Goal: Task Accomplishment & Management: Complete application form

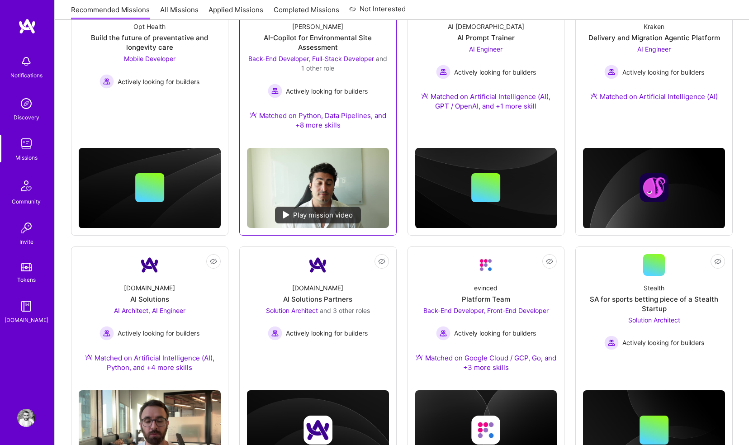
scroll to position [92, 0]
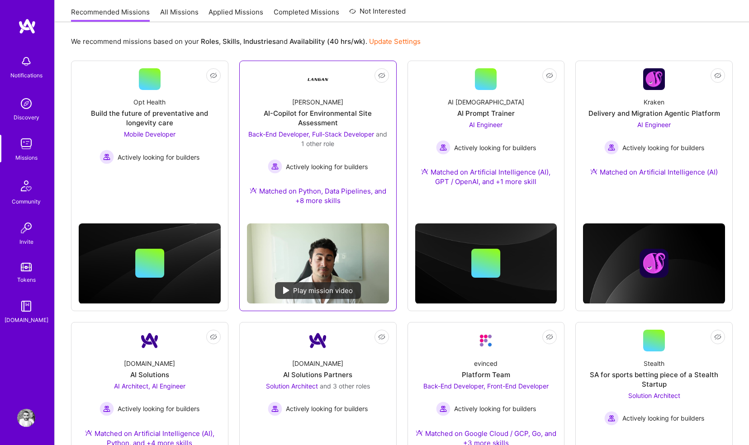
click at [333, 114] on div "AI-Copilot for Environmental Site Assessment" at bounding box center [318, 118] width 142 height 19
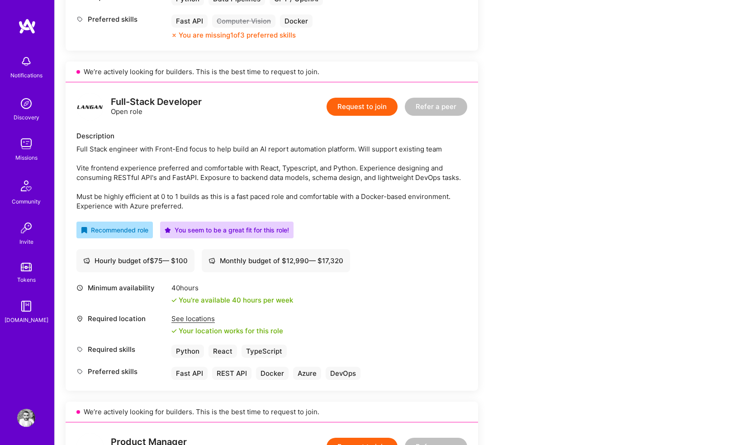
scroll to position [520, 0]
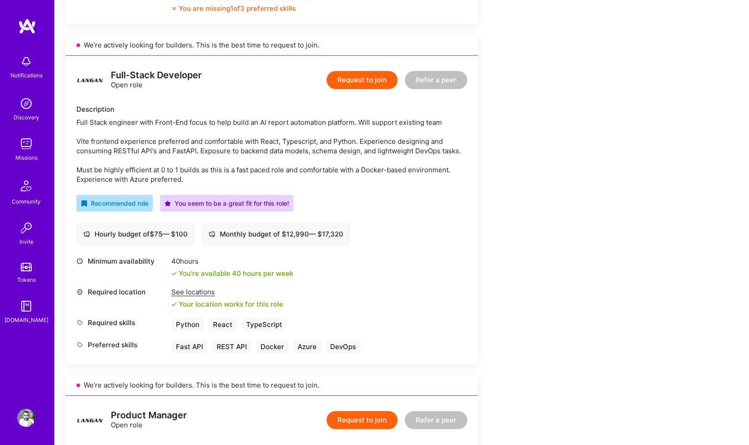
click at [362, 76] on button "Request to join" at bounding box center [362, 80] width 71 height 18
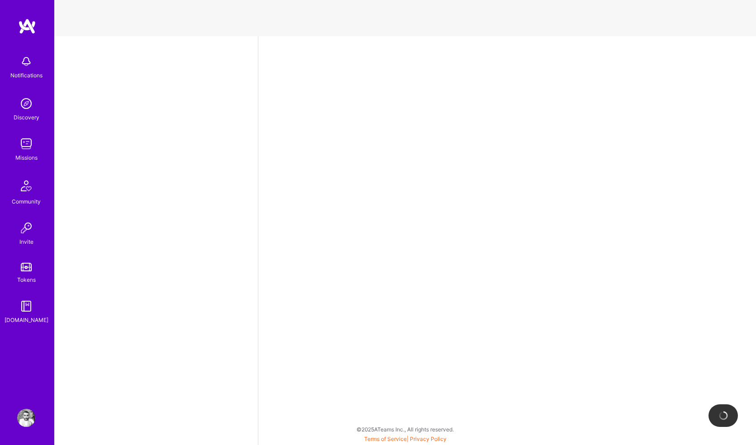
select select "GB"
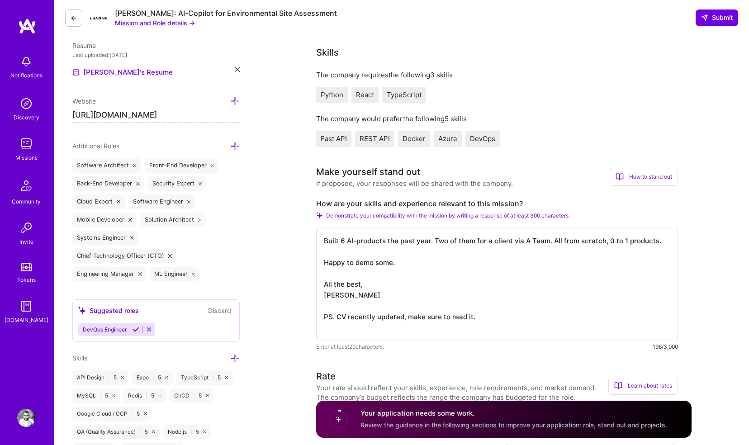
scroll to position [1, 0]
click at [340, 252] on textarea "Built 6 AI-products the past year. Two of them for a client via A Team. All fro…" at bounding box center [497, 284] width 362 height 112
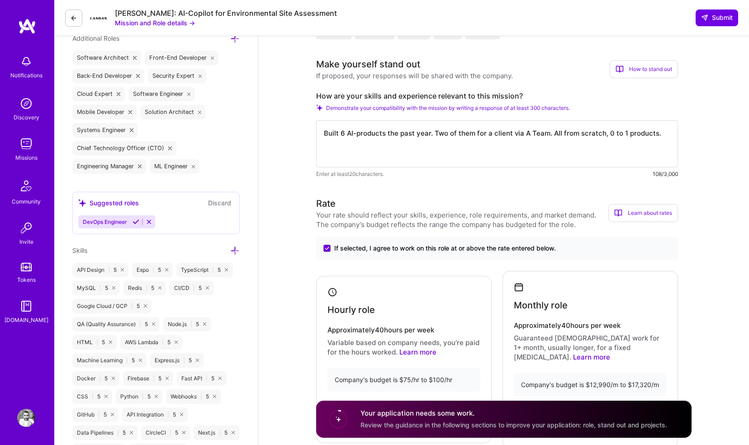
drag, startPoint x: 433, startPoint y: 132, endPoint x: 634, endPoint y: 172, distance: 204.8
click at [634, 172] on div "Built 6 AI-products the past year. Two of them for a client via A Team. All fro…" at bounding box center [497, 149] width 362 height 58
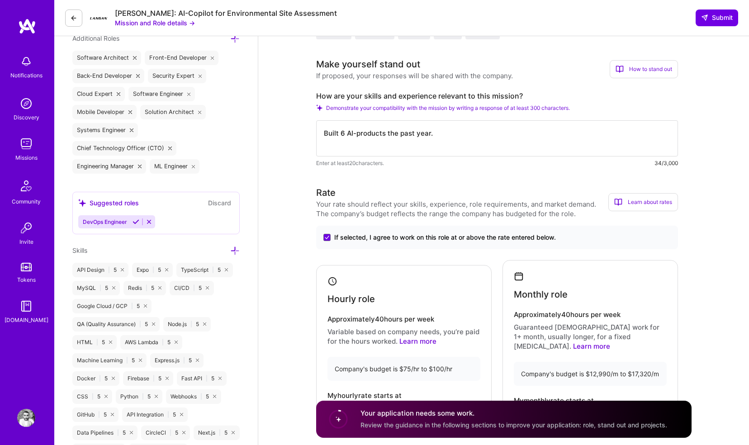
click at [343, 132] on textarea "Built 6 AI-products the past year." at bounding box center [497, 138] width 362 height 36
click at [389, 133] on textarea "Built 6 AI-products the past year." at bounding box center [497, 138] width 362 height 36
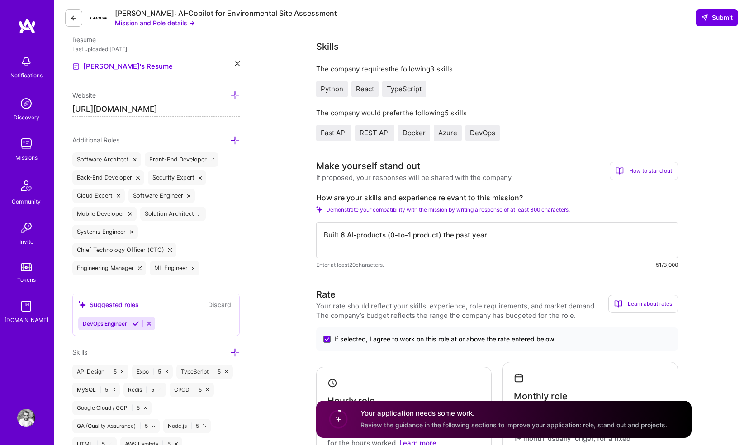
scroll to position [251, 0]
click at [390, 238] on textarea "Built 6 AI-products (0-to-1 product) the past year." at bounding box center [497, 241] width 362 height 36
click at [481, 242] on textarea "Built 6 AI-products all 0-to-1 the past year." at bounding box center [497, 241] width 362 height 36
click at [464, 236] on textarea "Built 6 AI-products all 0-to-1 the past year. Happy to demo some." at bounding box center [497, 241] width 362 height 36
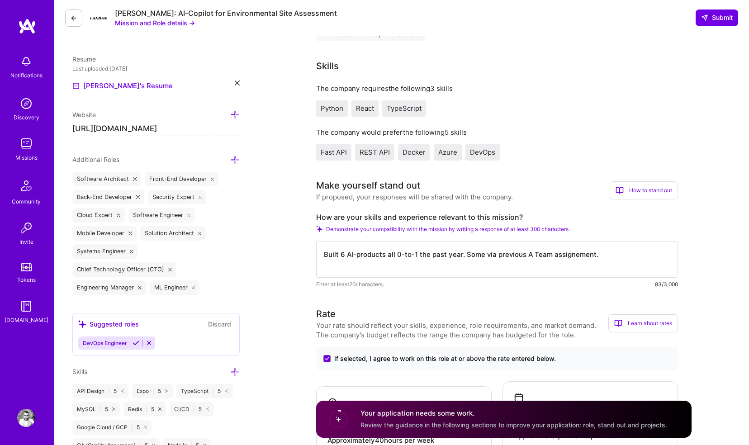
scroll to position [267, 0]
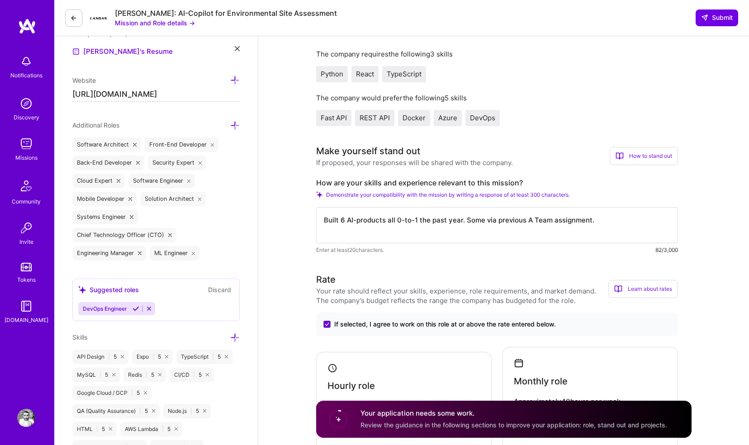
drag, startPoint x: 465, startPoint y: 218, endPoint x: 659, endPoint y: 224, distance: 193.8
click at [659, 224] on textarea "Built 6 AI-products all 0-to-1 the past year. Some via previous A Team assignme…" at bounding box center [497, 225] width 362 height 36
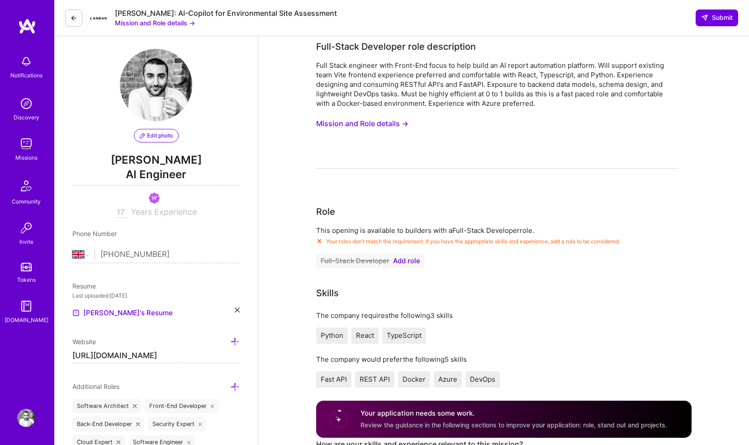
scroll to position [0, 0]
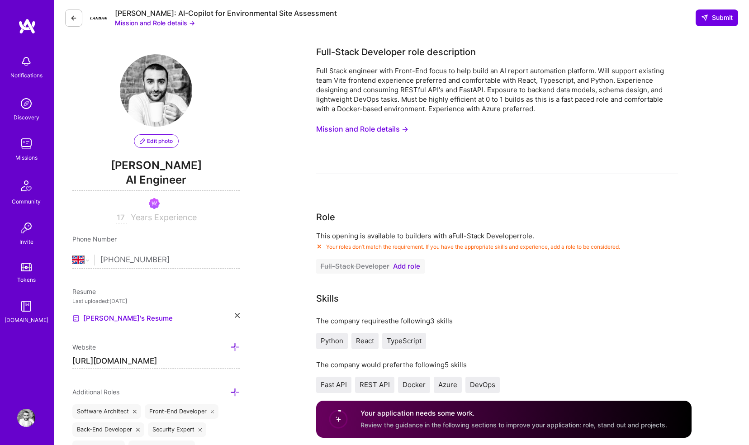
click at [402, 130] on button "Mission and Role details →" at bounding box center [362, 129] width 92 height 17
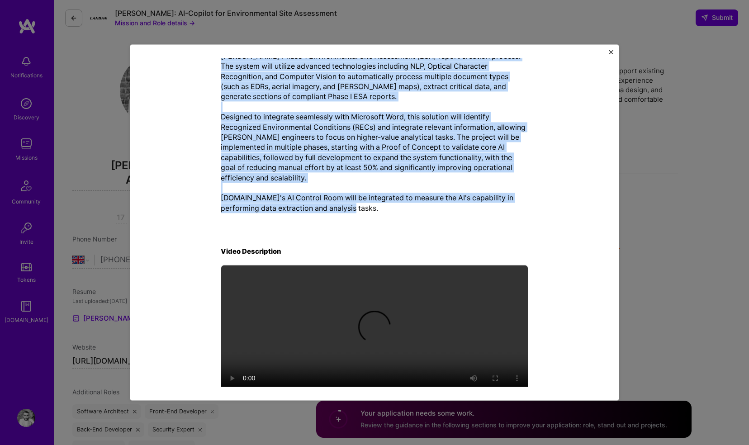
scroll to position [261, 0]
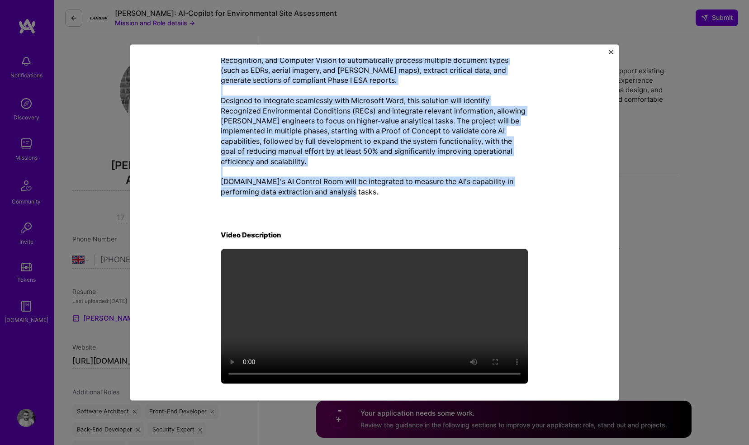
drag, startPoint x: 220, startPoint y: 114, endPoint x: 356, endPoint y: 202, distance: 161.4
click at [356, 202] on div "Mission Description and Role Details Full-Stack Developer role description Full…" at bounding box center [375, 95] width 308 height 581
copy div "ull-Stack Developer role description Full Stack engineer with Front-End focus t…"
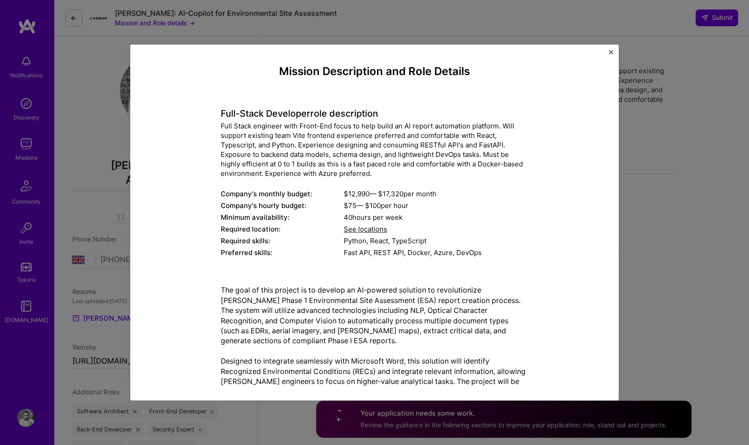
click at [286, 140] on div "Full Stack engineer with Front-End focus to help build an AI report automation …" at bounding box center [375, 150] width 308 height 57
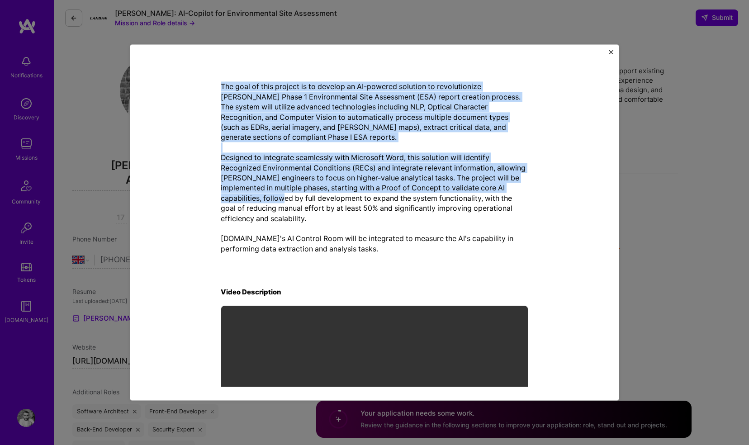
scroll to position [219, 0]
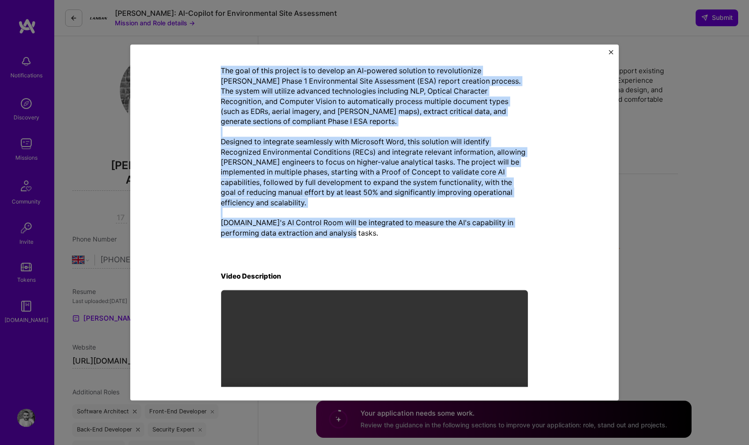
drag, startPoint x: 218, startPoint y: 116, endPoint x: 348, endPoint y: 234, distance: 175.8
click at [348, 234] on div "Mission Description and Role Details Full-Stack Developer role description Full…" at bounding box center [375, 136] width 308 height 581
copy div "Full-Stack Developer role description Full Stack engineer with Front-End focus …"
click at [611, 52] on img "Close" at bounding box center [611, 52] width 5 height 5
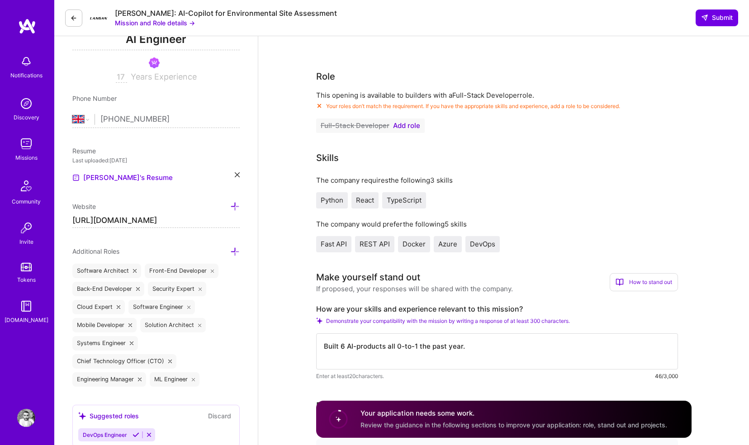
scroll to position [158, 0]
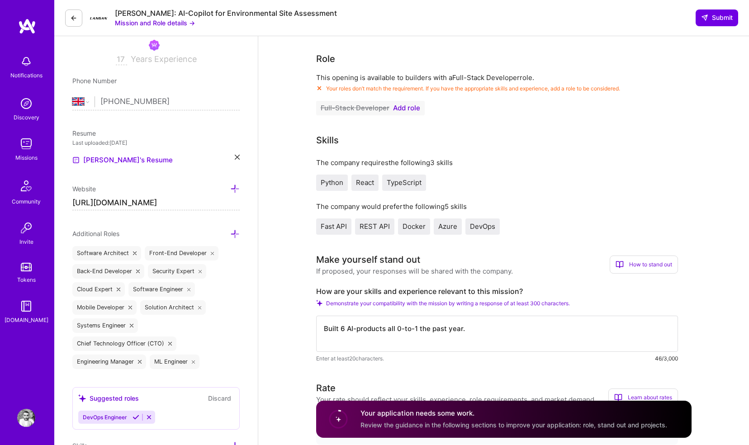
click at [410, 109] on span "Add role" at bounding box center [406, 108] width 27 height 7
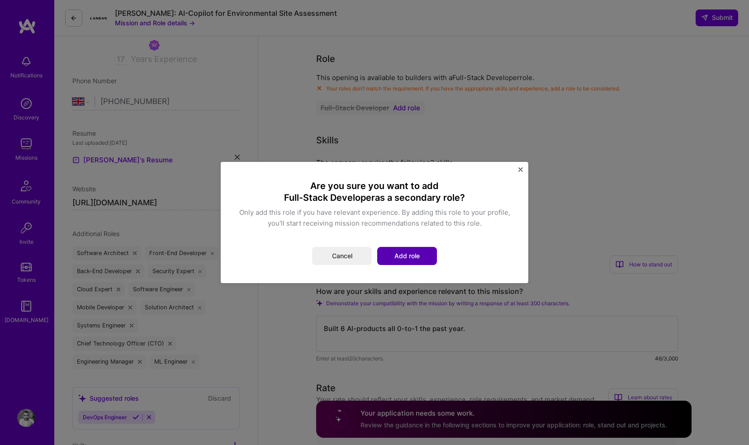
click at [395, 252] on button "Add role" at bounding box center [407, 256] width 60 height 18
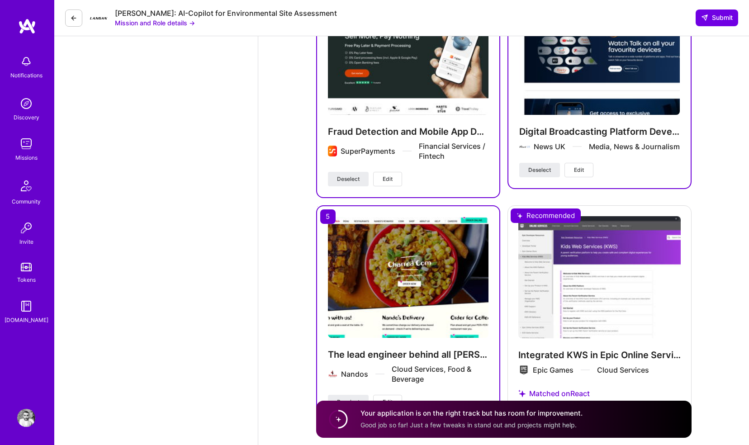
scroll to position [1708, 0]
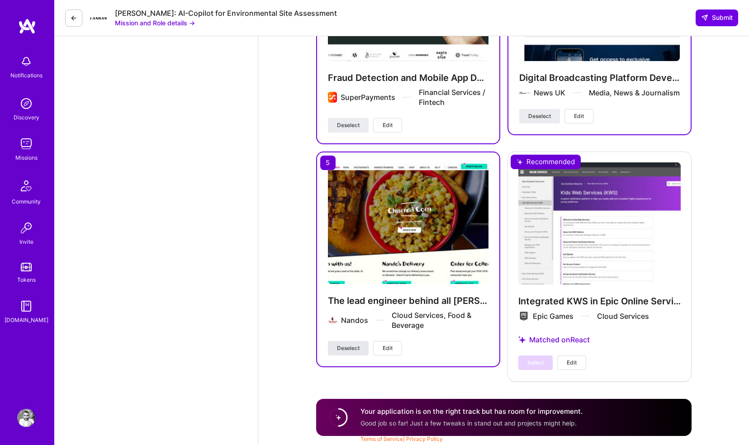
click at [344, 349] on span "Deselect" at bounding box center [348, 348] width 23 height 8
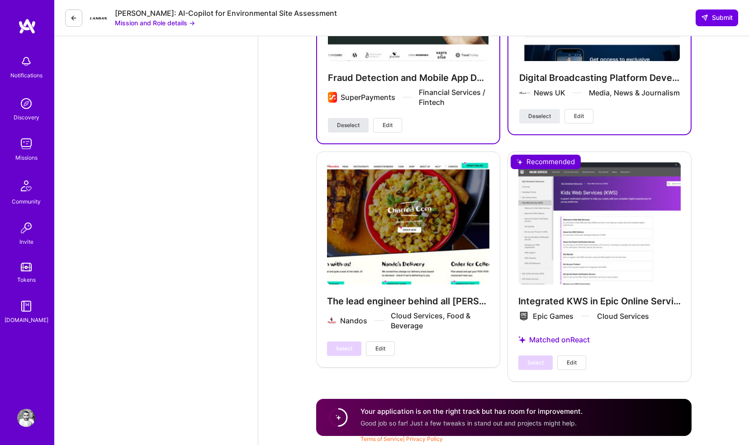
click at [344, 124] on span "Deselect" at bounding box center [348, 125] width 23 height 8
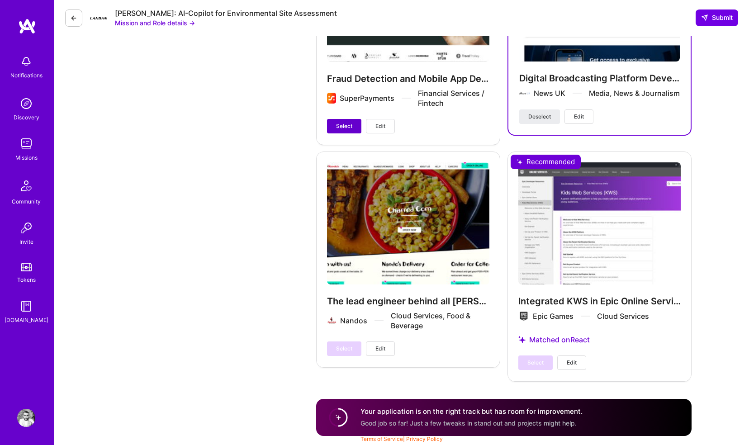
scroll to position [1708, 0]
click at [527, 115] on button "Deselect" at bounding box center [539, 117] width 41 height 14
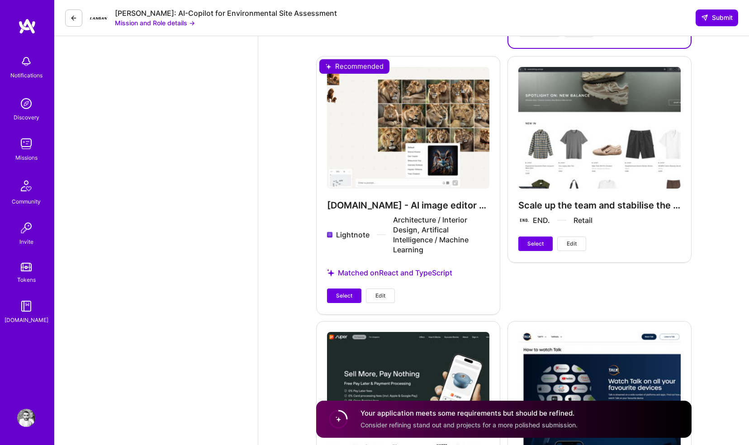
scroll to position [1314, 0]
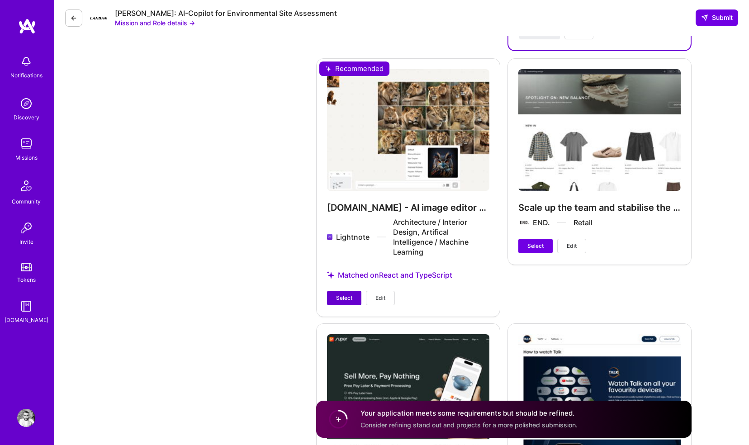
click at [338, 297] on span "Select" at bounding box center [344, 298] width 16 height 8
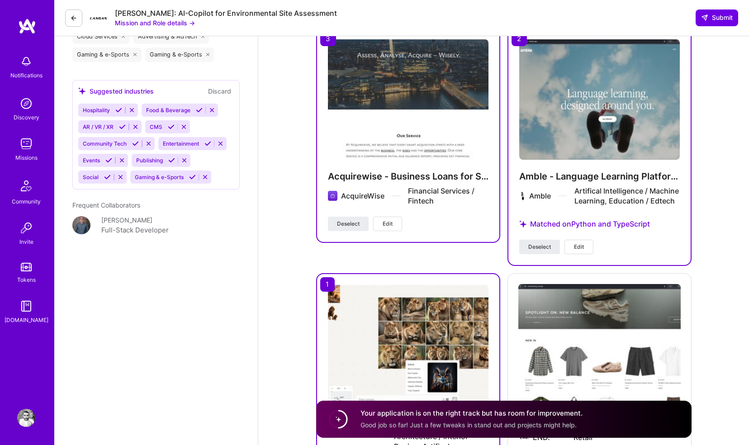
scroll to position [1082, 0]
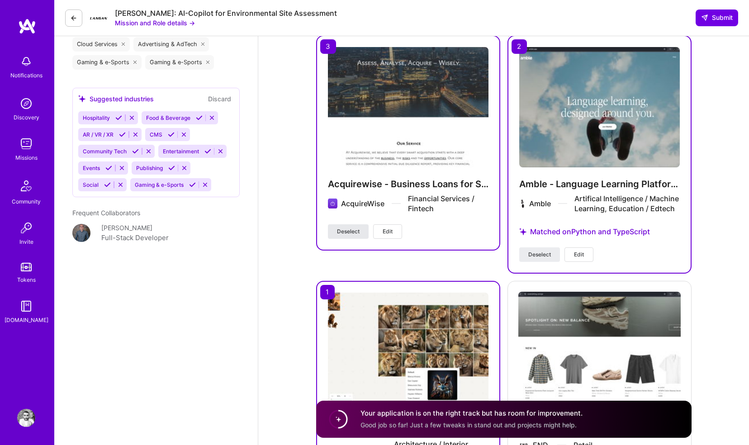
click at [349, 228] on span "Deselect" at bounding box center [348, 232] width 23 height 8
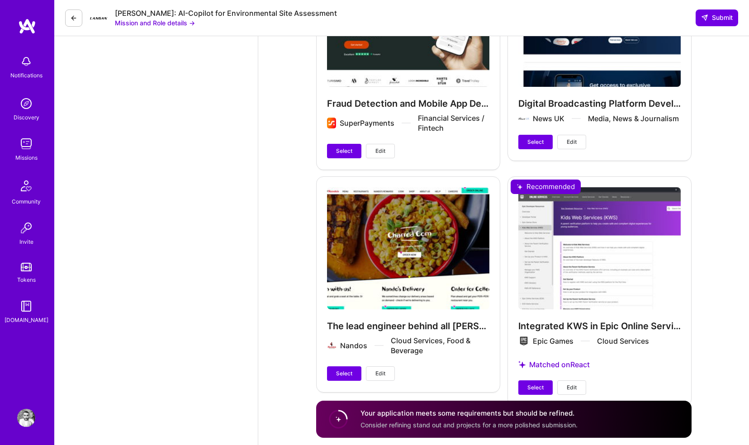
scroll to position [1700, 0]
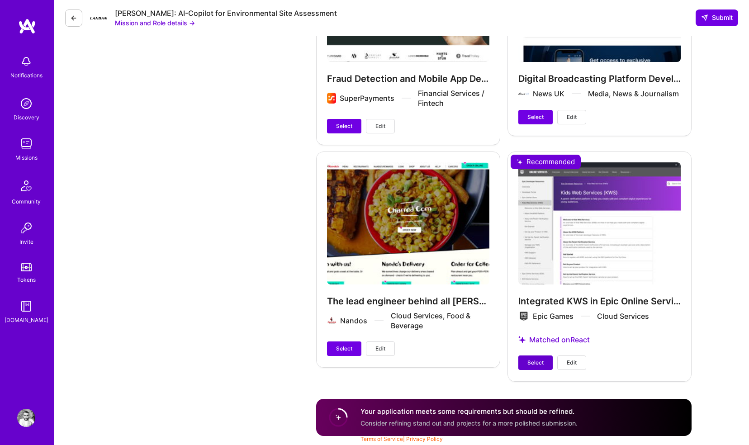
click at [536, 366] on span "Select" at bounding box center [536, 363] width 16 height 8
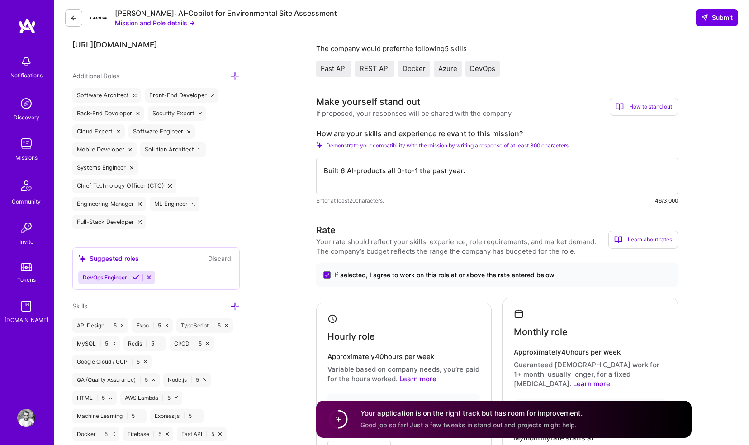
scroll to position [362, 0]
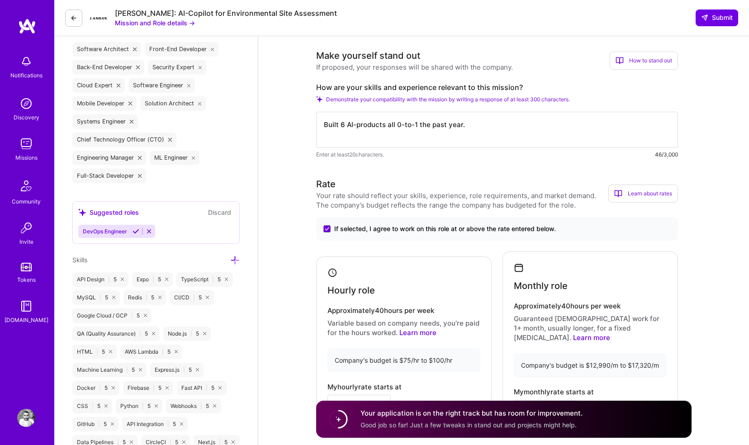
click at [424, 131] on textarea "Built 6 AI-products all 0-to-1 the past year." at bounding box center [497, 130] width 362 height 36
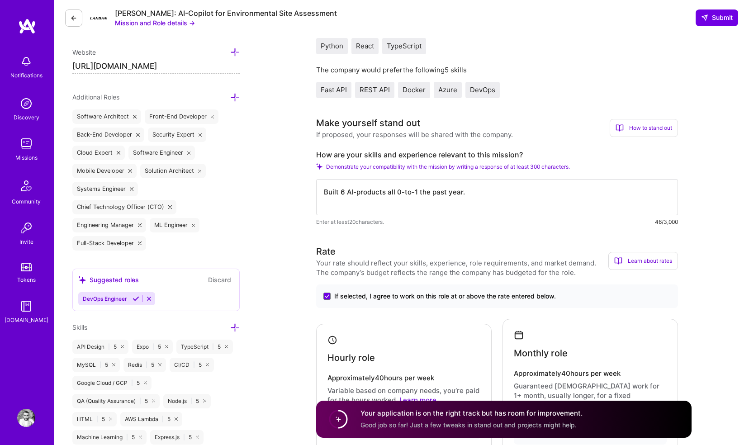
scroll to position [302, 0]
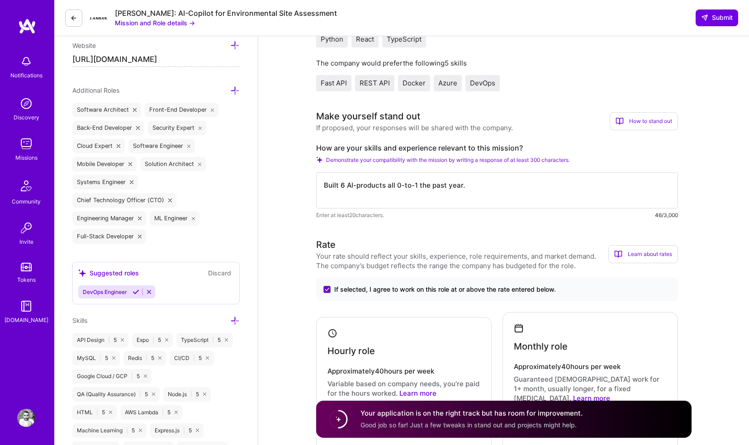
click at [480, 186] on textarea "Built 6 AI-products all 0-to-1 the past year." at bounding box center [497, 190] width 362 height 36
click at [388, 184] on textarea "Built 6 AI-products all 0-to-1 the past year." at bounding box center [497, 190] width 362 height 36
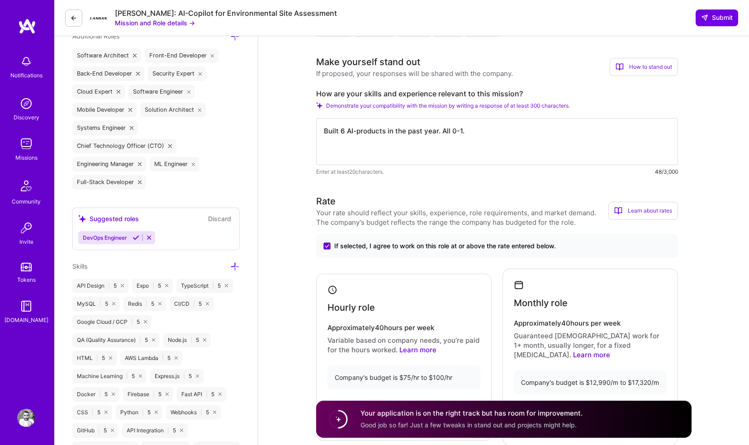
scroll to position [0, 0]
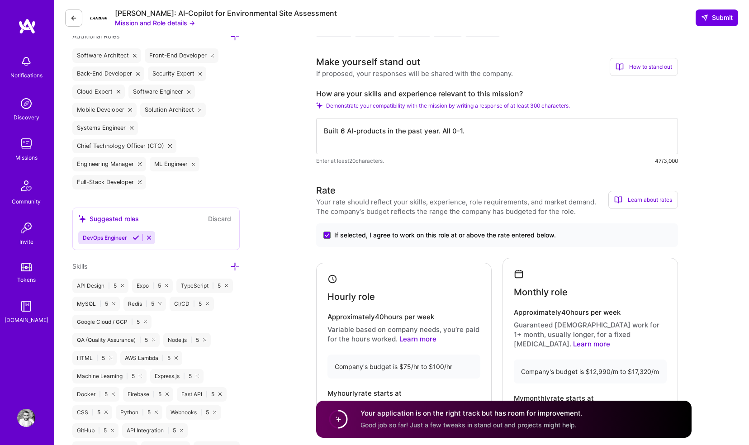
paste textarea "I specialise in 0-to-1 builds with React, TypeScript, Python, and Docker. At Am…"
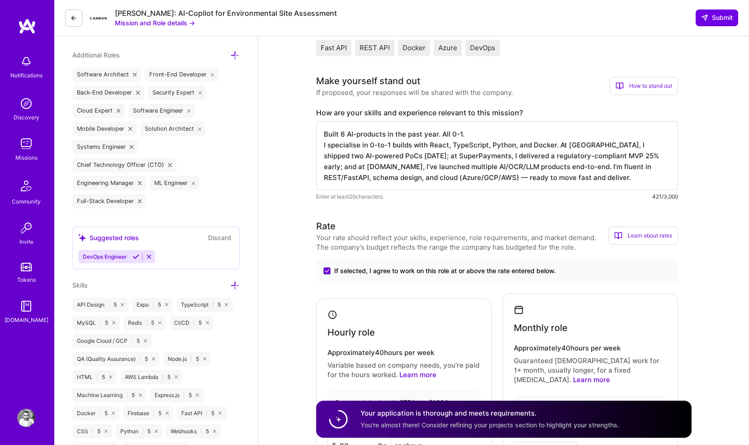
scroll to position [339, 0]
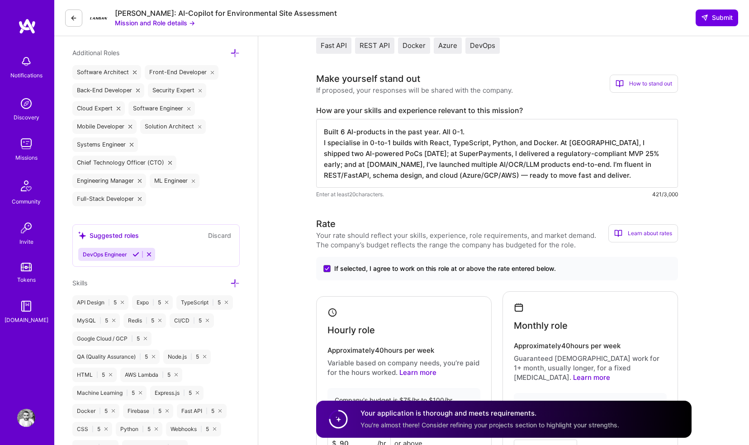
click at [478, 132] on textarea "Built 6 AI-products in the past year. All 0-1. I specialise in 0-to-1 builds wi…" at bounding box center [497, 153] width 362 height 69
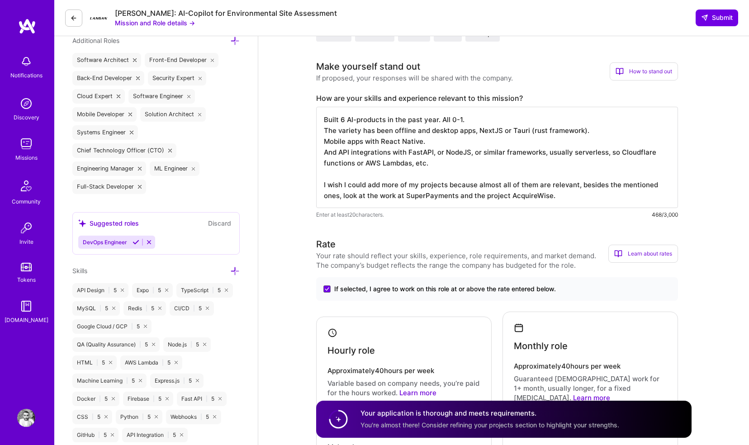
scroll to position [1, 0]
type textarea "Built 6 AI-products in the past year. All 0-1. The variety has been offline and…"
click at [709, 14] on span "Submit" at bounding box center [717, 17] width 32 height 9
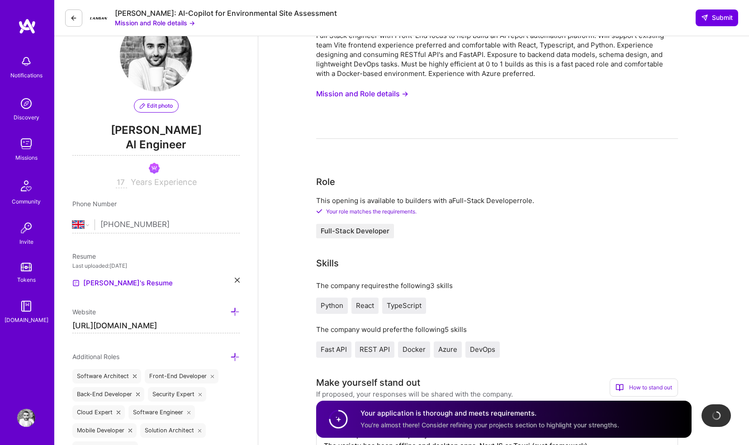
scroll to position [0, 0]
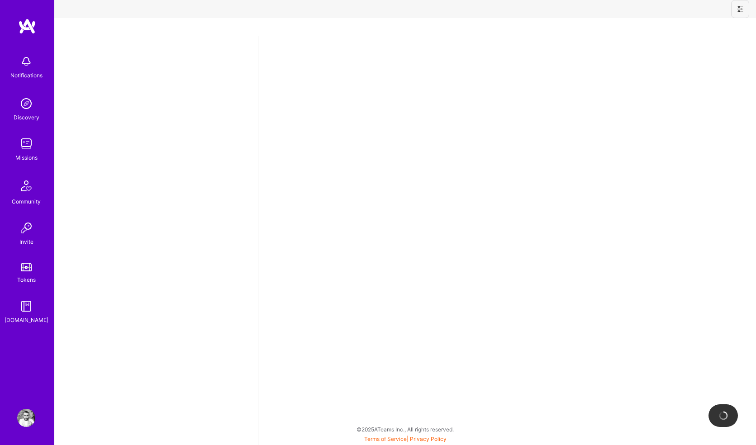
click at [24, 68] on img at bounding box center [26, 61] width 18 height 18
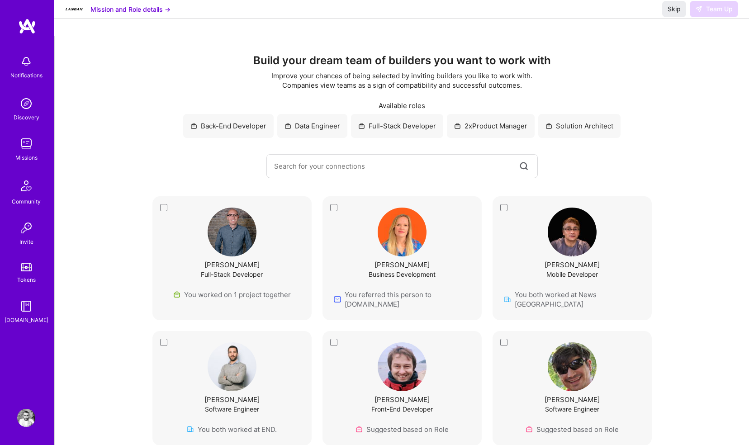
click at [102, 14] on button "Mission and Role details →" at bounding box center [131, 10] width 80 height 10
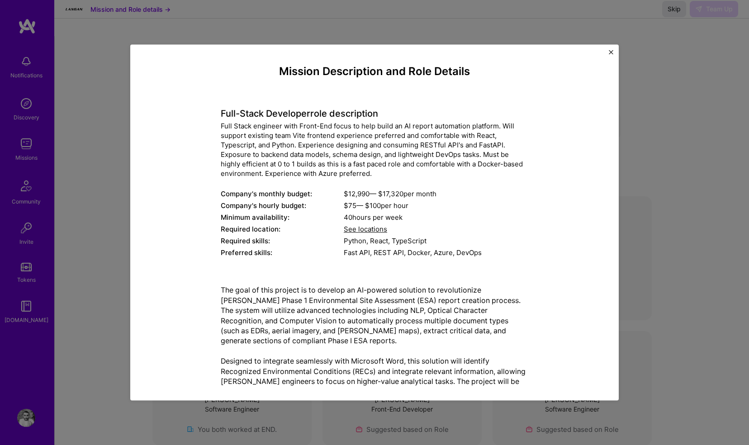
click at [92, 18] on div "Mission Description and Role Details Full-Stack Developer role description Full…" at bounding box center [374, 222] width 749 height 445
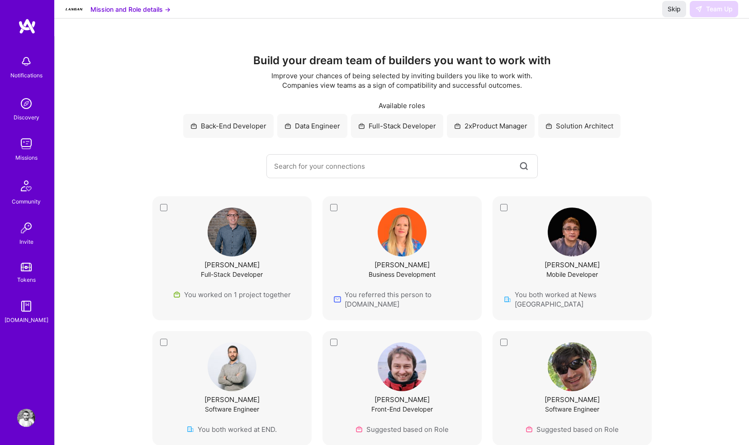
click at [33, 33] on img at bounding box center [27, 26] width 18 height 16
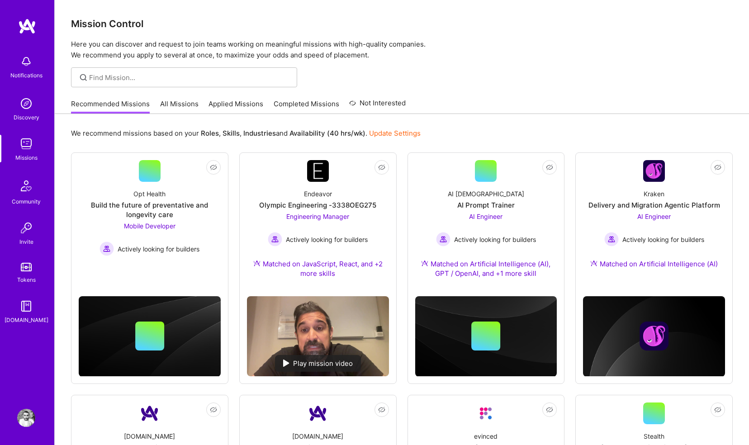
click at [171, 101] on link "All Missions" at bounding box center [179, 106] width 38 height 15
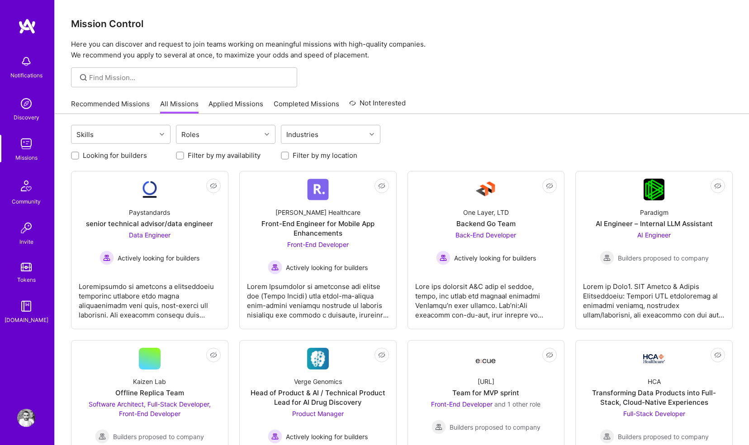
click at [300, 100] on link "Completed Missions" at bounding box center [307, 106] width 66 height 15
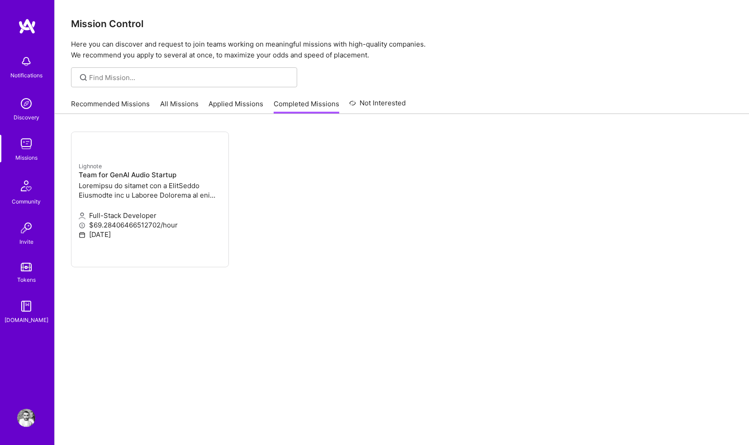
click at [103, 102] on link "Recommended Missions" at bounding box center [110, 106] width 79 height 15
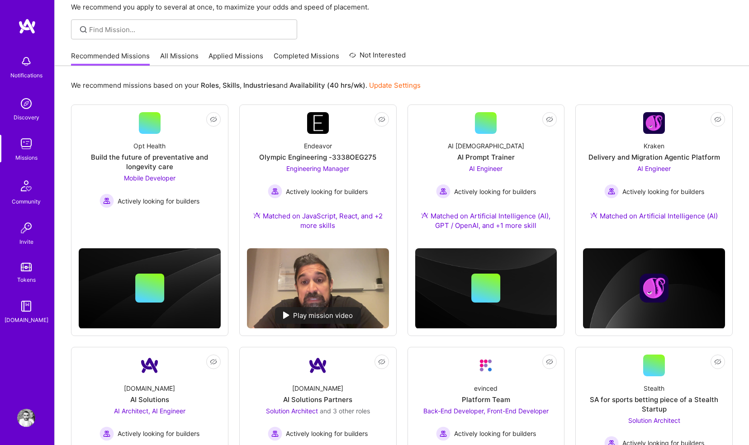
scroll to position [113, 0]
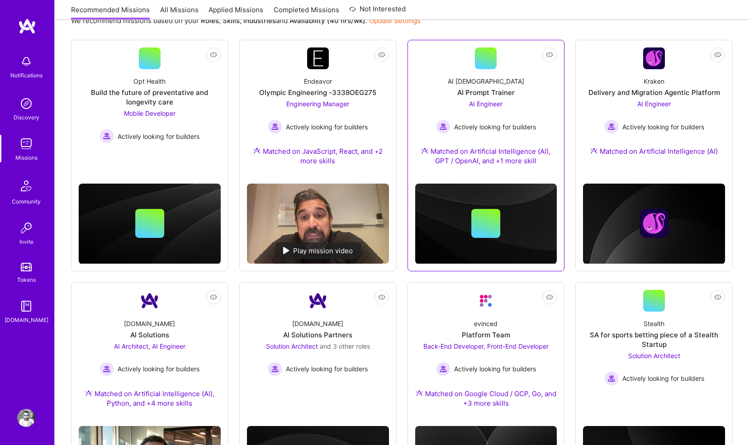
click at [482, 72] on div "AI Prophets AI Prompt Trainer AI Engineer Actively looking for builders Matched…" at bounding box center [486, 122] width 142 height 107
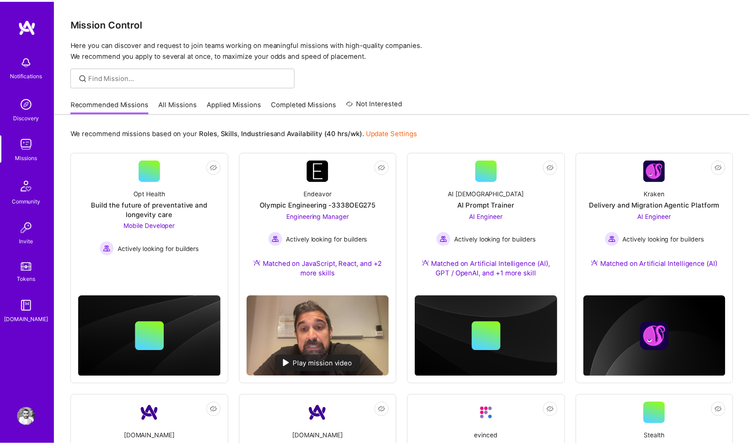
scroll to position [113, 0]
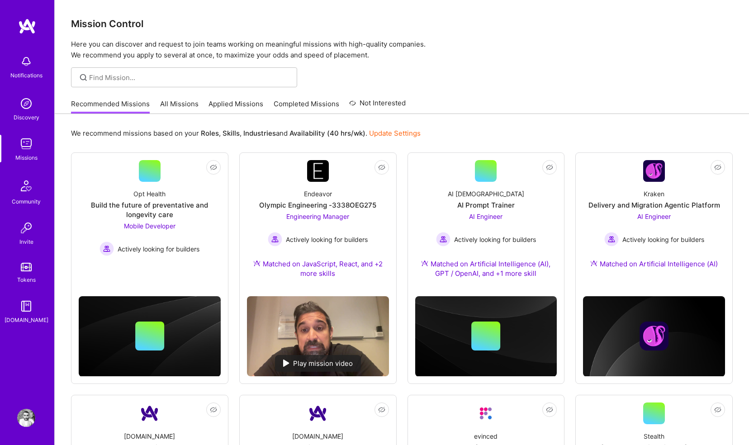
click at [381, 135] on link "Update Settings" at bounding box center [395, 133] width 52 height 9
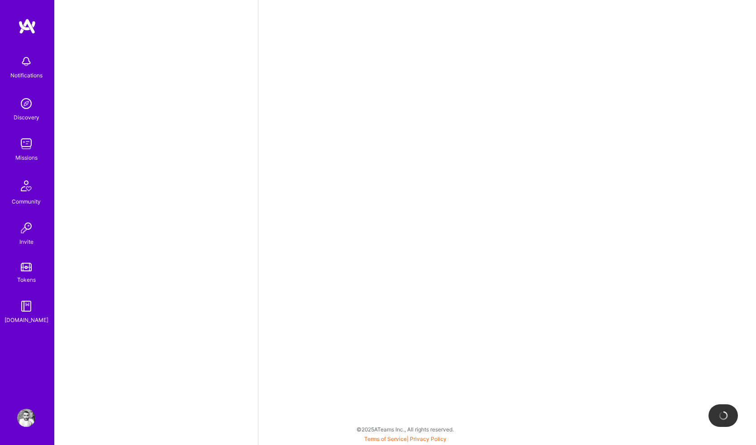
select select "GB"
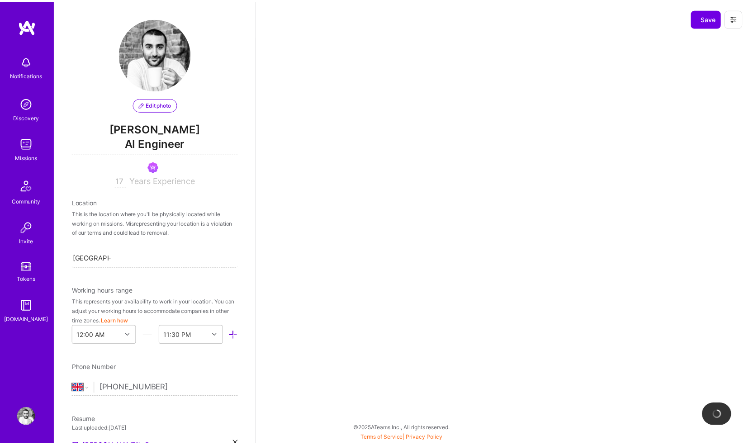
scroll to position [334, 0]
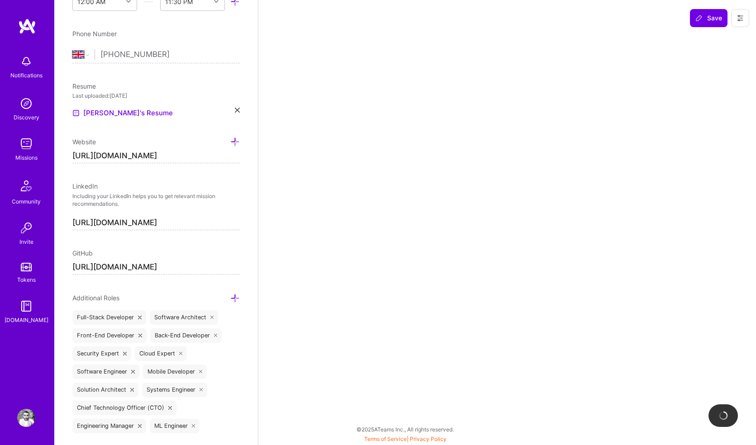
select select "Right Now"
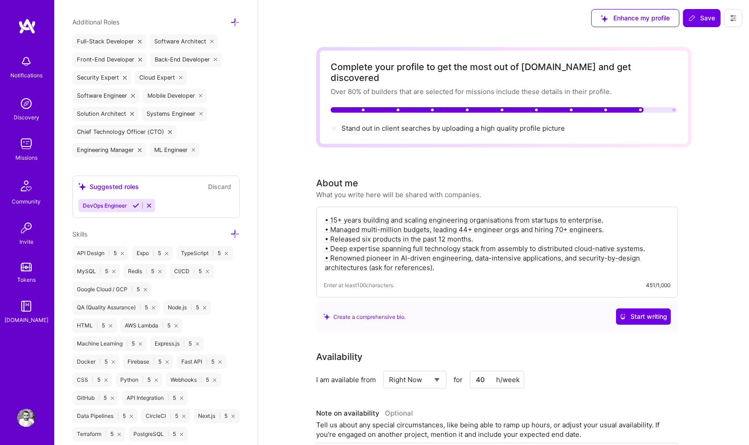
scroll to position [621, 0]
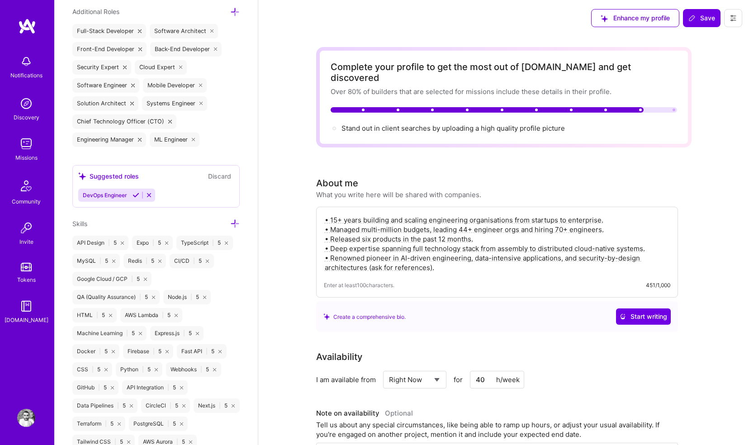
click at [23, 34] on div "Notifications Discovery Missions Community Invite Tokens [DOMAIN_NAME]" at bounding box center [27, 207] width 54 height 378
click at [26, 18] on img at bounding box center [27, 26] width 18 height 16
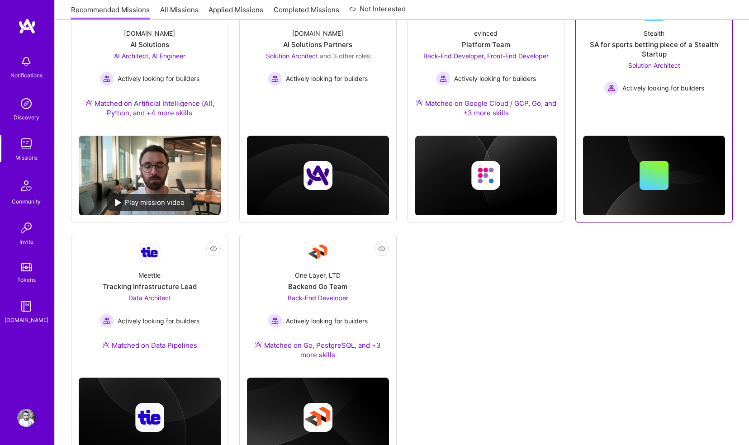
scroll to position [402, 0]
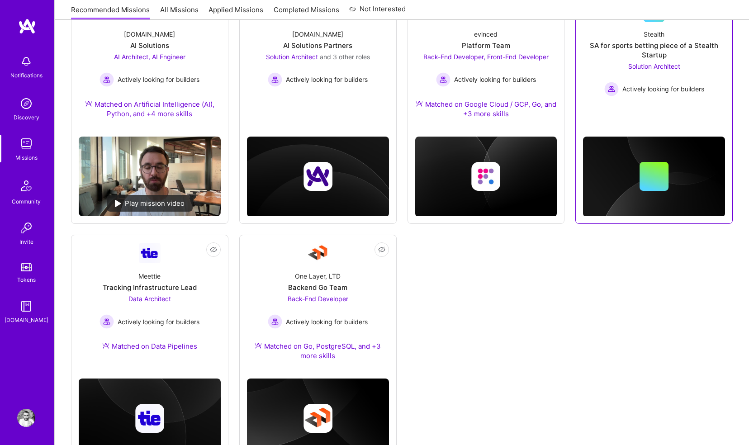
click at [609, 60] on div "Stealth SA for sports betting piece of a Stealth Startup Solution Architect Act…" at bounding box center [654, 59] width 142 height 74
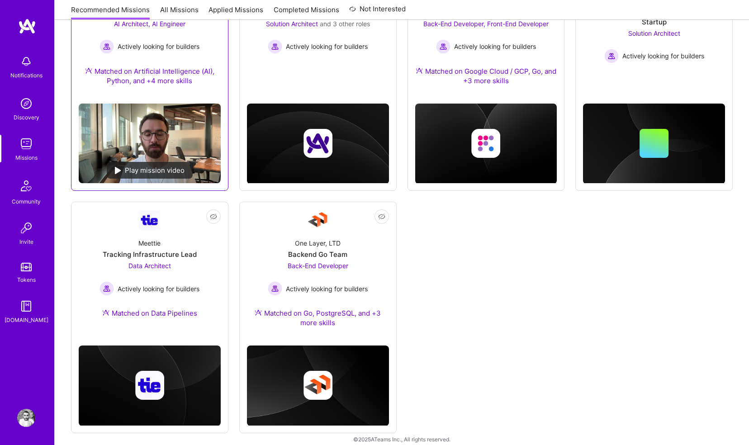
scroll to position [445, 0]
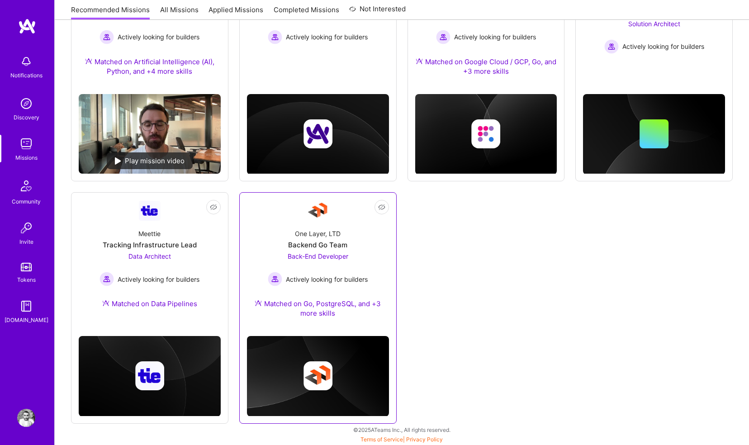
click at [290, 233] on div "One Layer, LTD Backend Go Team Back-End Developer Actively looking for builders…" at bounding box center [318, 275] width 142 height 107
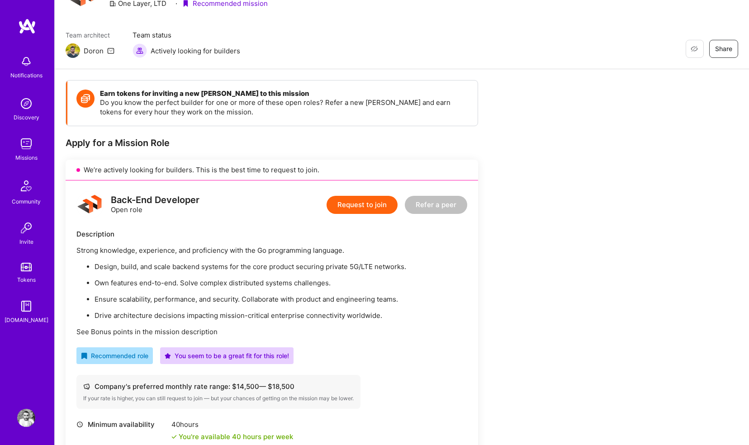
scroll to position [24, 0]
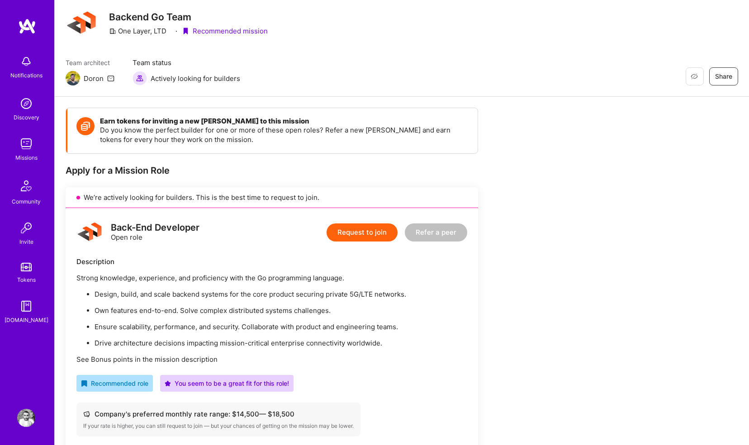
click at [352, 229] on button "Request to join" at bounding box center [362, 233] width 71 height 18
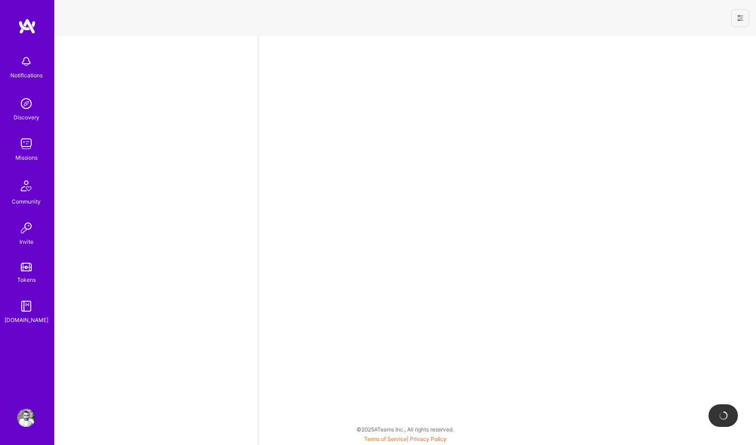
select select "GB"
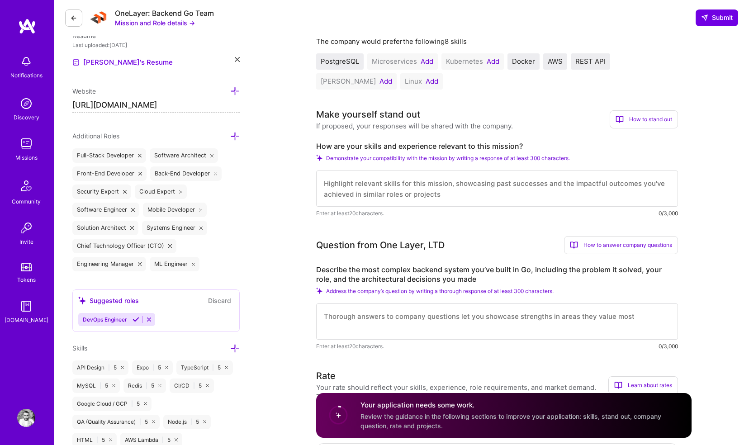
scroll to position [130, 0]
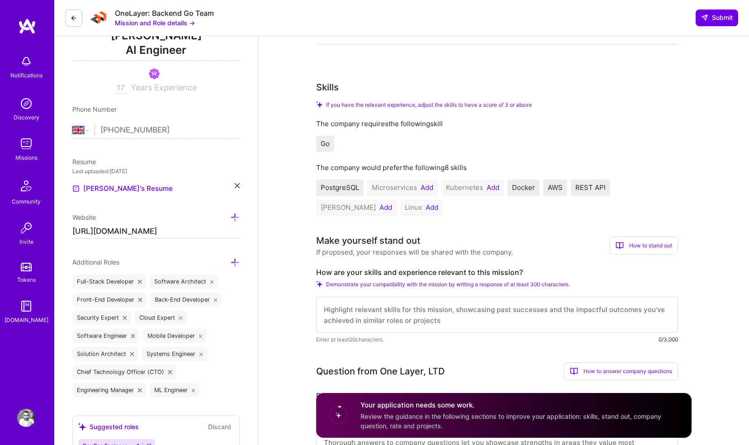
click at [429, 191] on button "Add" at bounding box center [427, 187] width 13 height 7
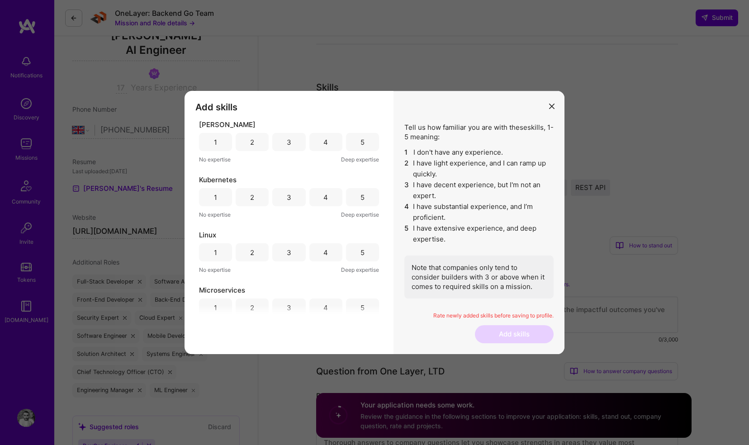
scroll to position [15, 0]
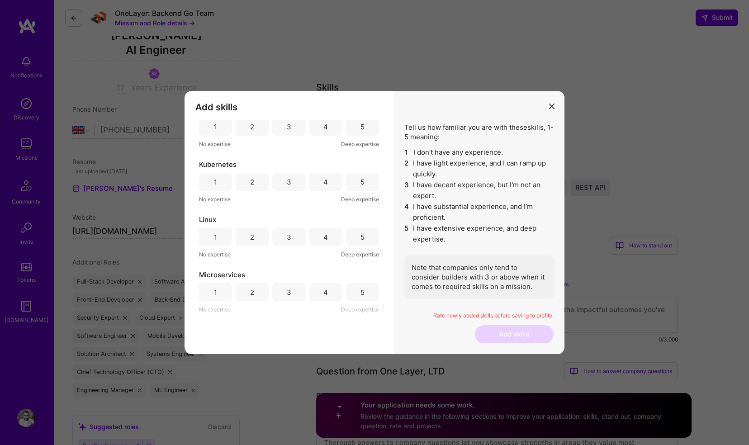
click at [318, 181] on div "4" at bounding box center [326, 182] width 33 height 18
click at [320, 132] on div "4" at bounding box center [326, 127] width 33 height 18
click at [357, 238] on div "5" at bounding box center [362, 237] width 33 height 18
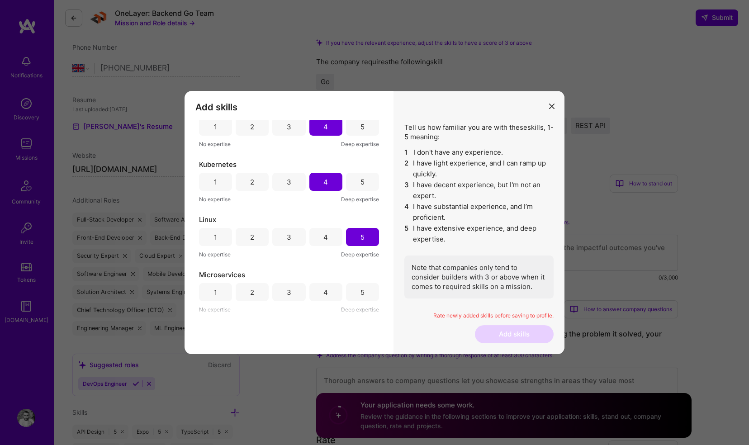
scroll to position [202, 0]
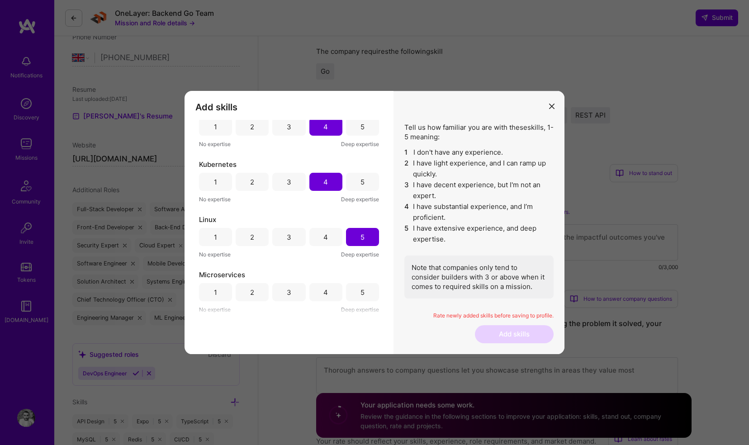
click at [361, 288] on div "5" at bounding box center [363, 293] width 4 height 10
click at [528, 339] on button "Add skills" at bounding box center [514, 334] width 79 height 18
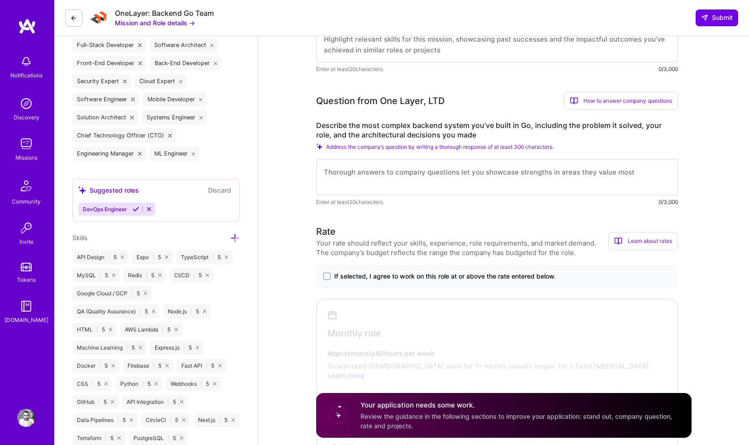
scroll to position [365, 0]
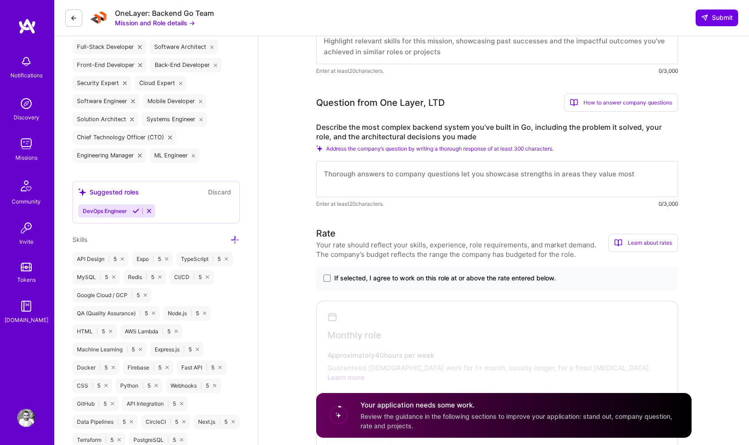
click at [472, 172] on textarea at bounding box center [497, 179] width 362 height 36
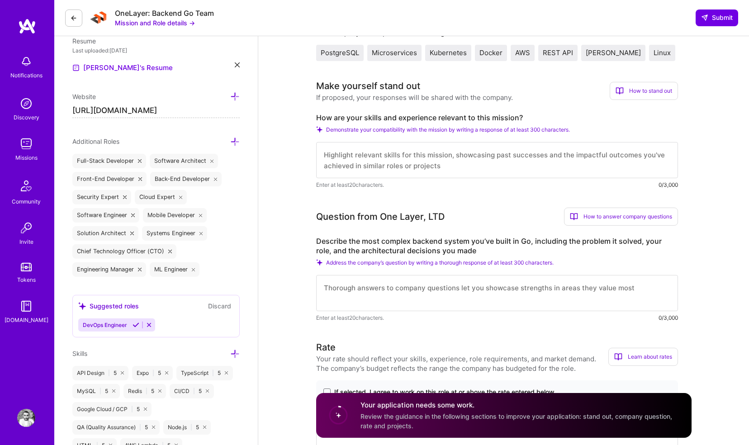
scroll to position [254, 0]
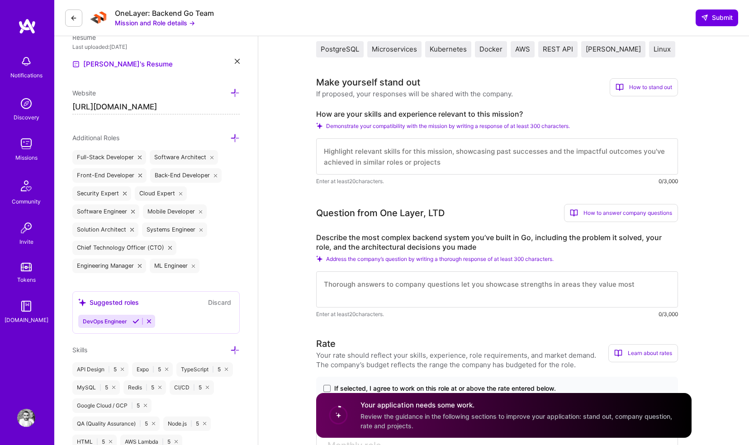
click at [471, 147] on textarea at bounding box center [497, 156] width 362 height 36
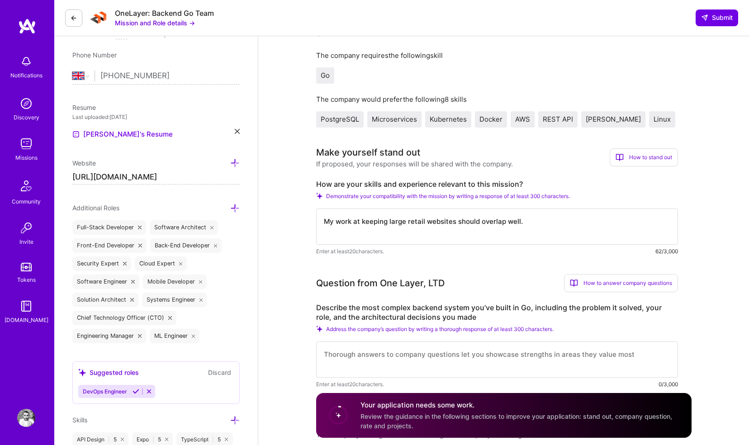
scroll to position [4, 0]
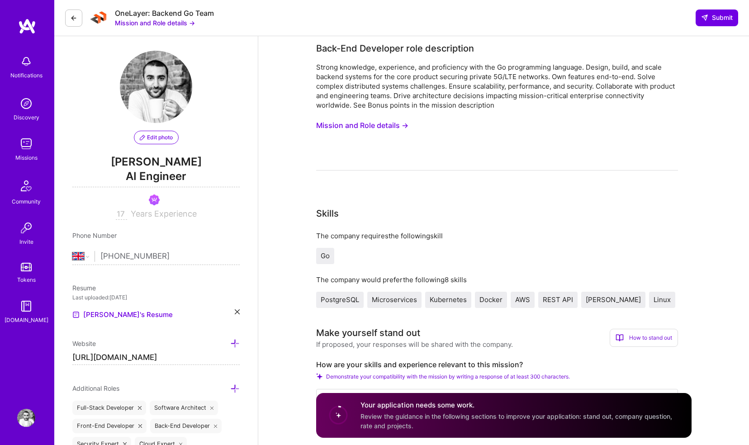
type textarea "My work at keeping large retail websites should overlap well."
click at [21, 27] on img at bounding box center [27, 26] width 18 height 16
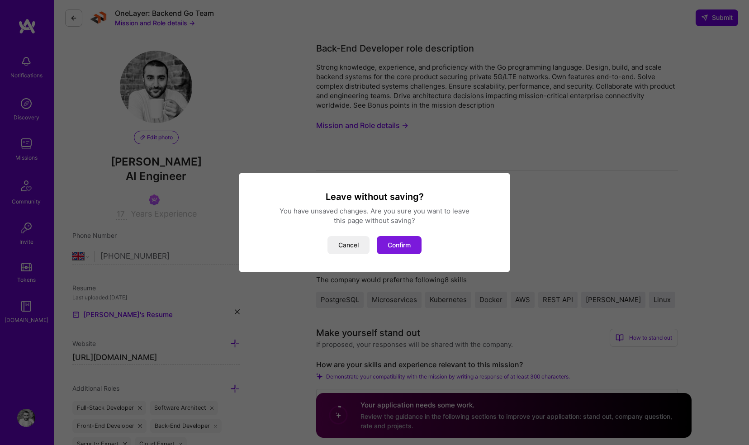
click at [385, 247] on button "Confirm" at bounding box center [399, 245] width 45 height 18
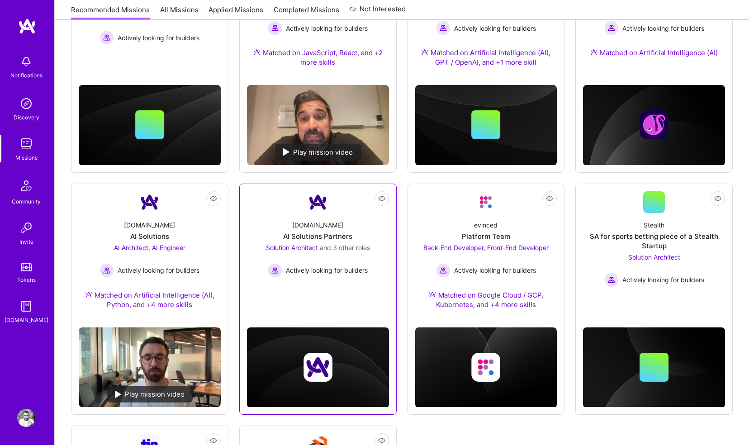
scroll to position [210, 0]
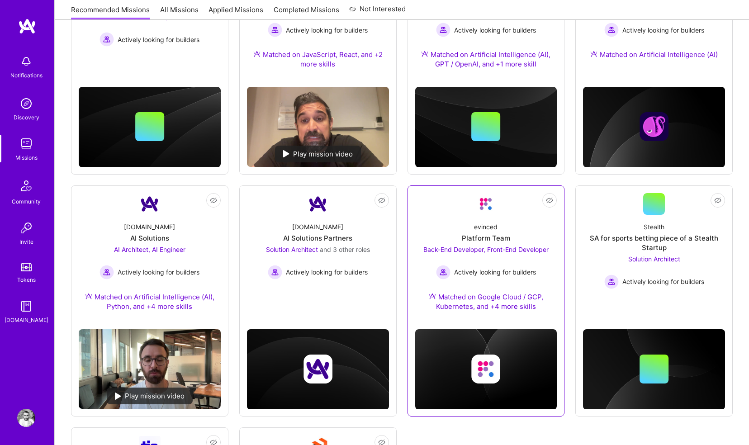
click at [484, 207] on img at bounding box center [486, 204] width 22 height 22
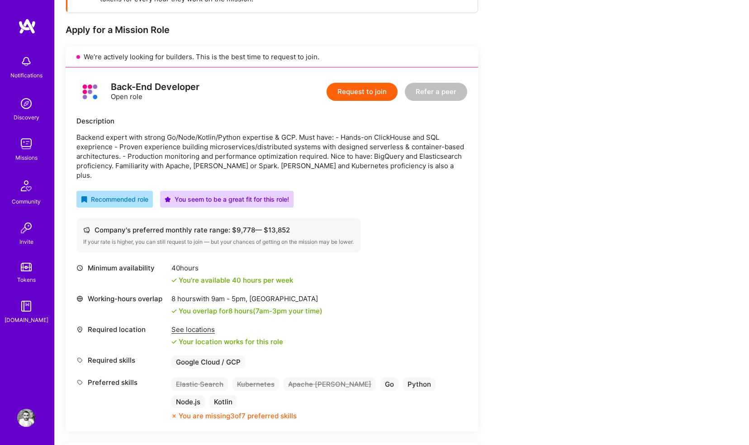
scroll to position [162, 0]
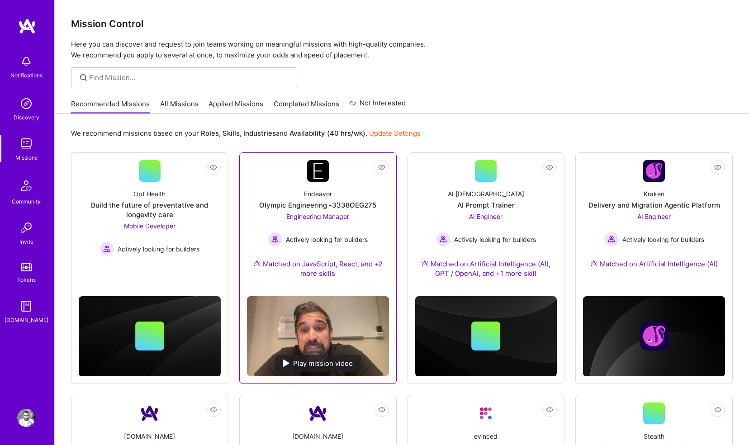
click at [318, 201] on div "Olympic Engineering -3338OEG275" at bounding box center [317, 205] width 117 height 10
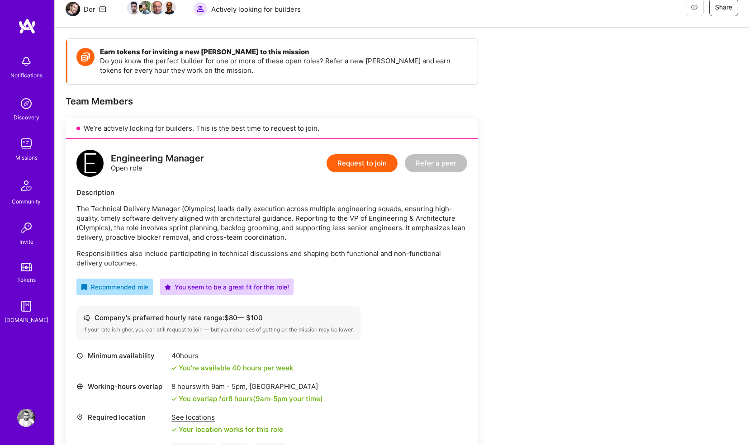
scroll to position [55, 0]
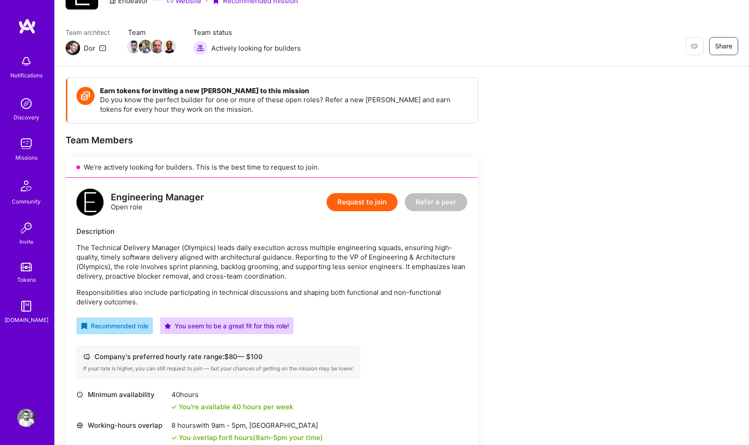
click at [349, 199] on button "Request to join" at bounding box center [362, 202] width 71 height 18
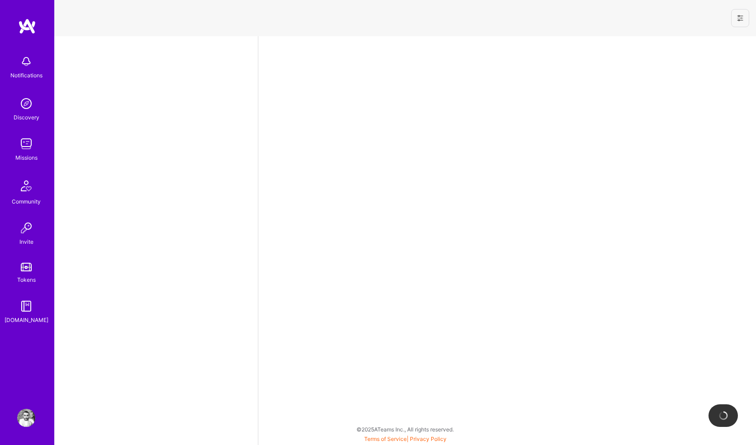
select select "GB"
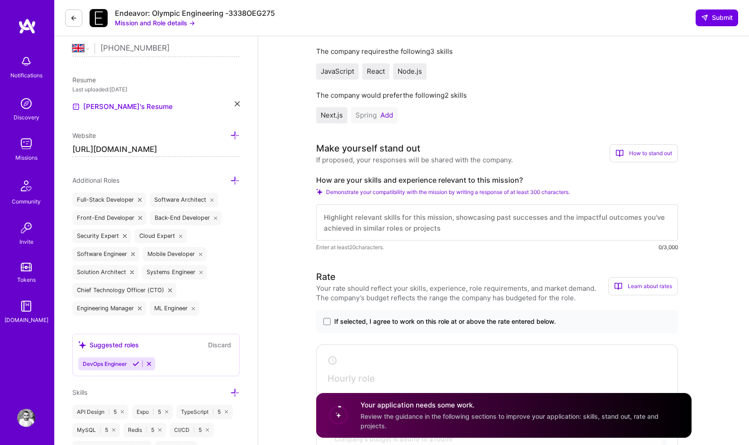
scroll to position [182, 0]
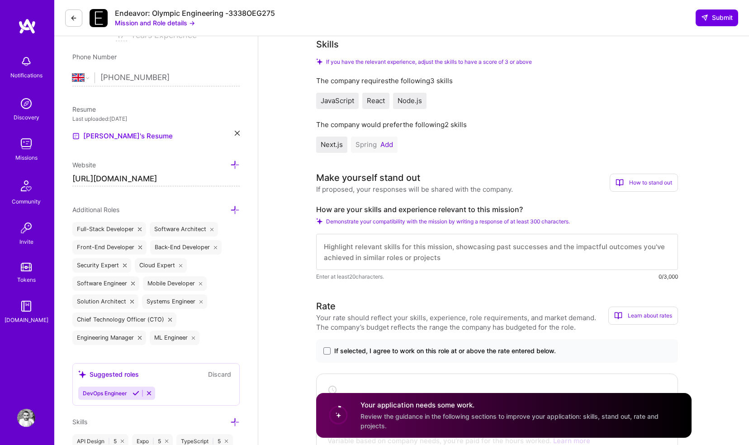
click at [383, 145] on button "Add" at bounding box center [387, 144] width 13 height 7
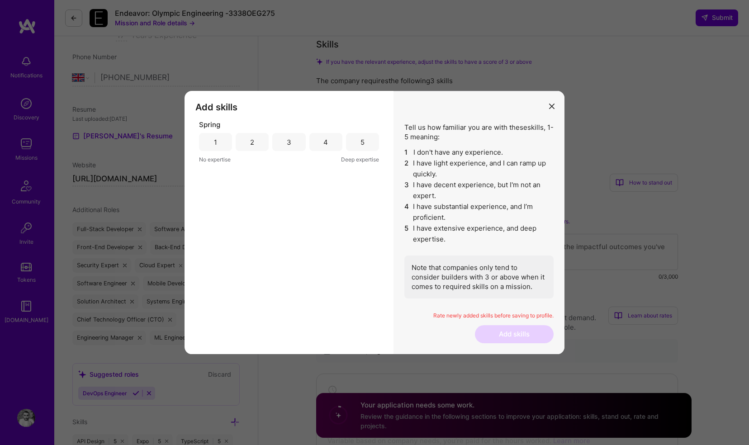
click at [318, 141] on div "4" at bounding box center [326, 142] width 33 height 18
click at [295, 141] on div "3" at bounding box center [288, 142] width 33 height 18
click at [329, 144] on div "4" at bounding box center [326, 142] width 33 height 18
click at [502, 329] on button "Add skills" at bounding box center [514, 334] width 79 height 18
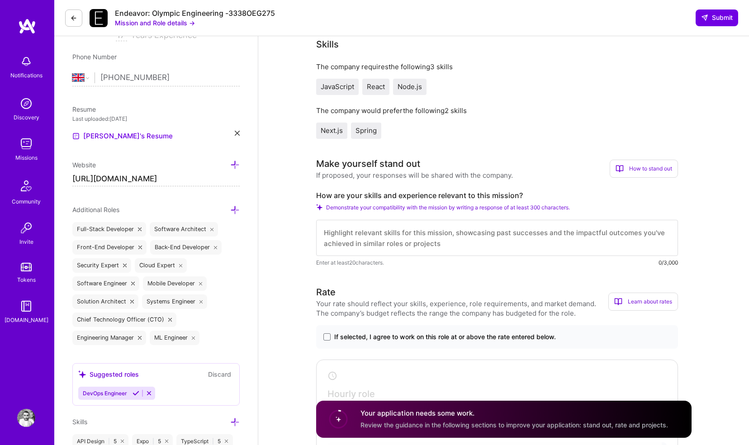
click at [473, 251] on textarea at bounding box center [497, 238] width 362 height 36
type textarea "I"
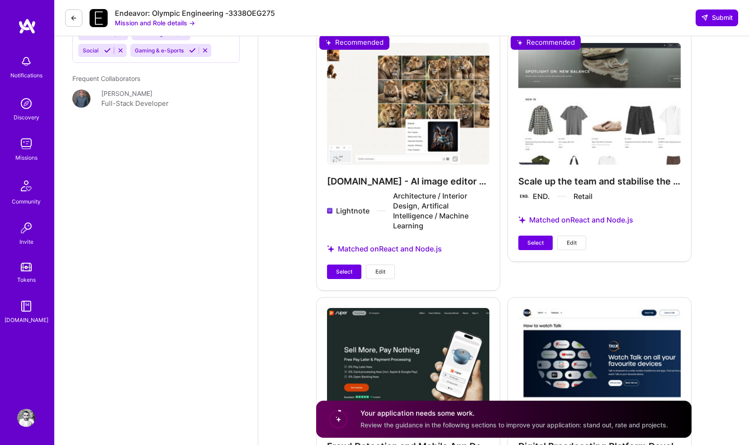
scroll to position [1277, 0]
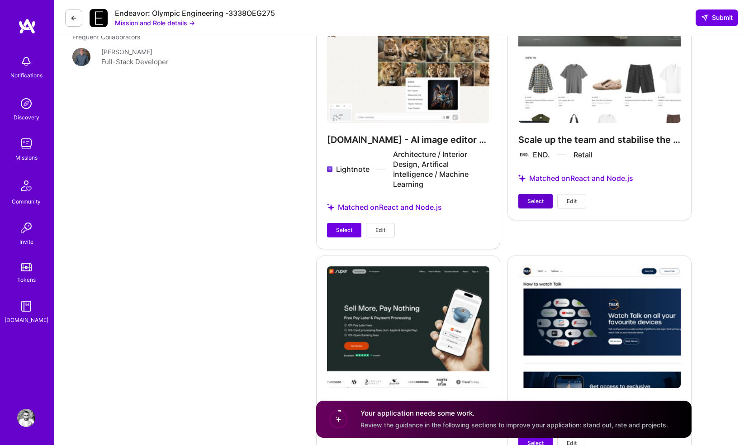
click at [537, 201] on span "Select" at bounding box center [536, 201] width 16 height 8
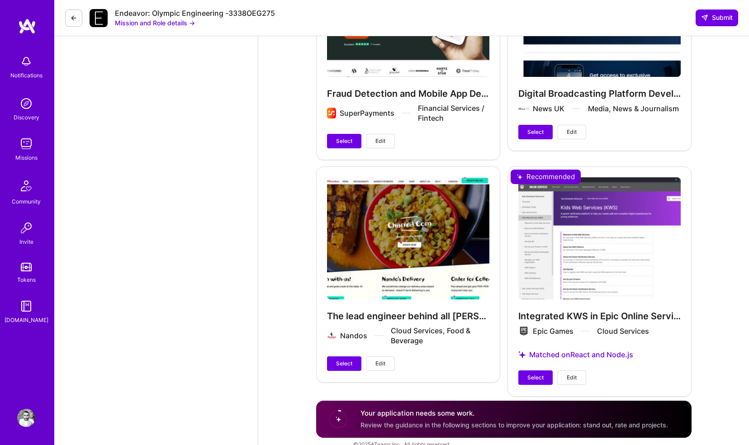
scroll to position [1602, 0]
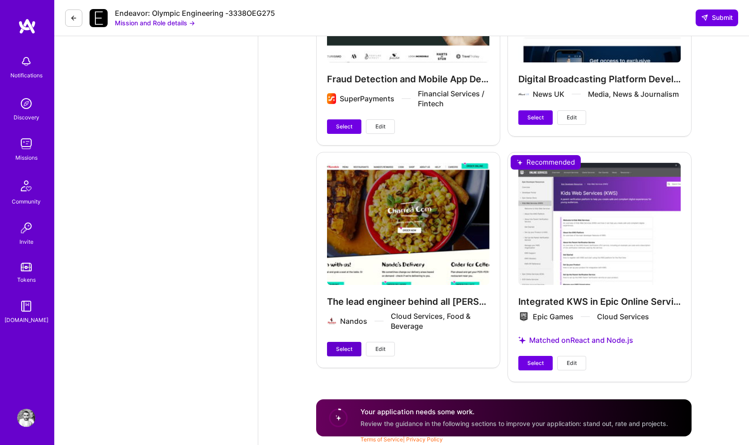
click at [347, 343] on button "Select" at bounding box center [344, 349] width 34 height 14
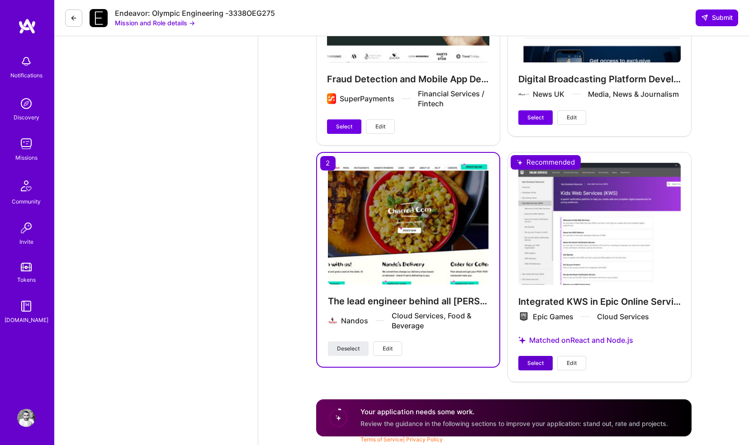
click at [526, 360] on button "Select" at bounding box center [536, 363] width 34 height 14
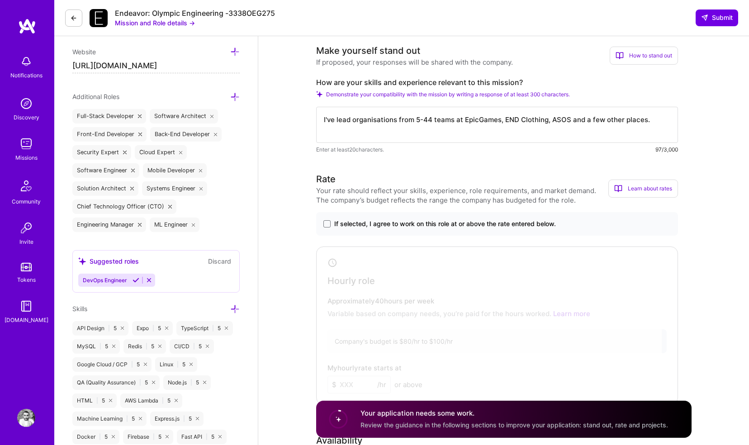
scroll to position [272, 0]
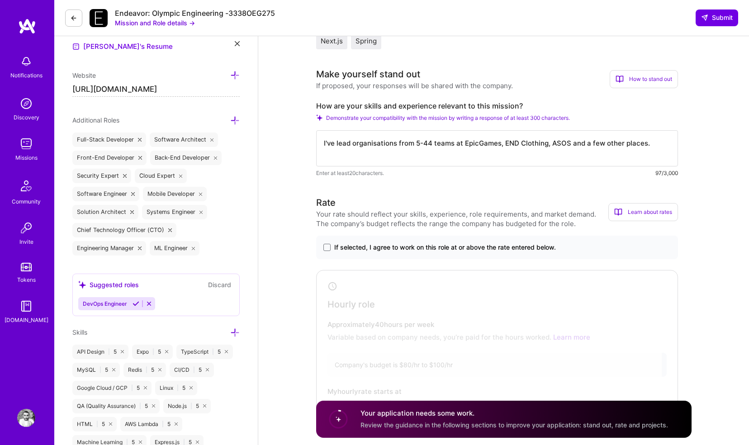
click at [547, 140] on textarea "I've lead organisations from 5-44 teams at EpicGames, END Clothing, ASOS and a …" at bounding box center [497, 148] width 362 height 36
click at [451, 148] on textarea "I've lead organisations from 5-44 teams at EpicGames, END Clothing, Nandos, ASO…" at bounding box center [497, 148] width 362 height 36
click at [464, 152] on textarea "I've lead organisations with between 5 to 44 members at EpicGames, END Clothing…" at bounding box center [497, 148] width 362 height 36
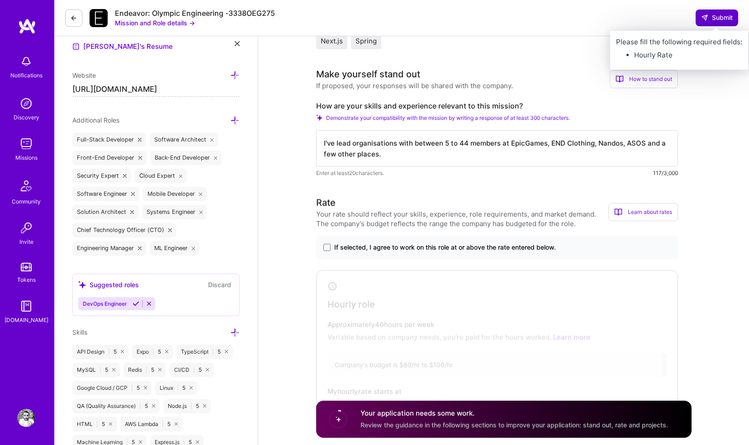
type textarea "I've lead organisations with between 5 to 44 members at EpicGames, END Clothing…"
click at [718, 14] on span "Submit" at bounding box center [717, 17] width 32 height 9
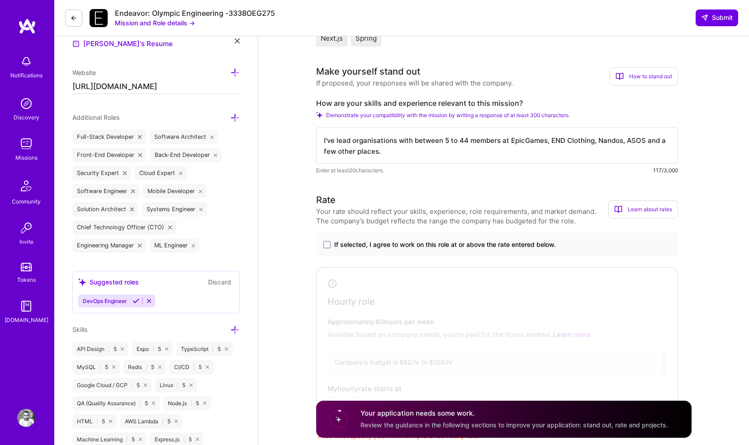
scroll to position [340, 0]
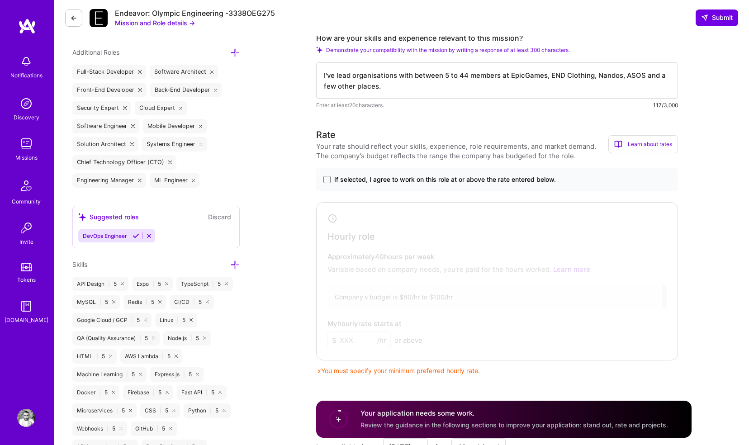
click at [424, 181] on span "If selected, I agree to work on this role at or above the rate entered below." at bounding box center [445, 179] width 222 height 9
click at [0, 0] on input "If selected, I agree to work on this role at or above the rate entered below." at bounding box center [0, 0] width 0 height 0
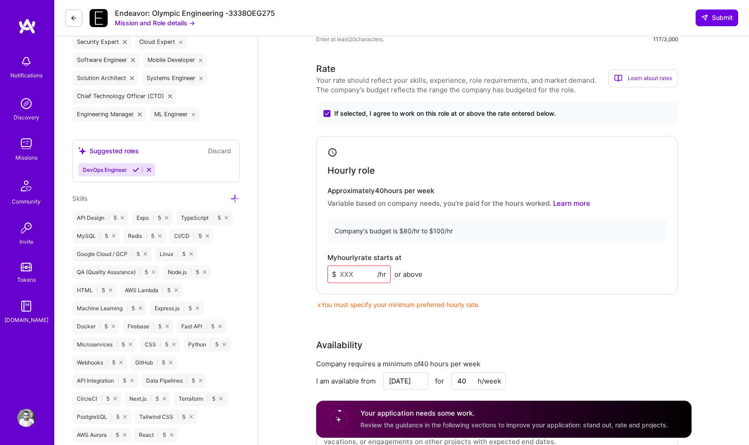
scroll to position [467, 0]
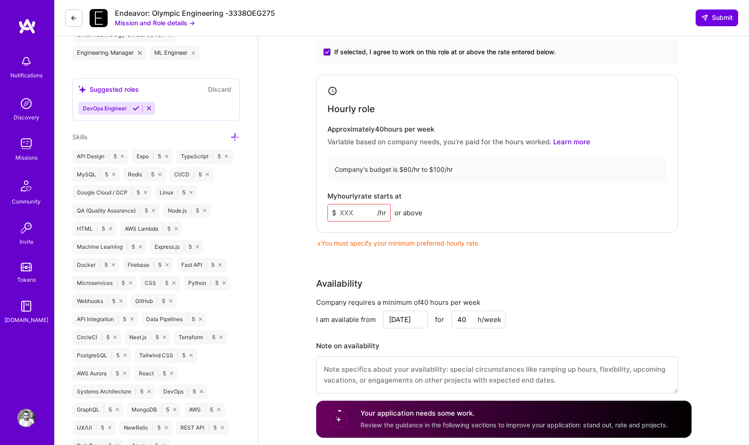
click at [356, 209] on input at bounding box center [359, 213] width 63 height 18
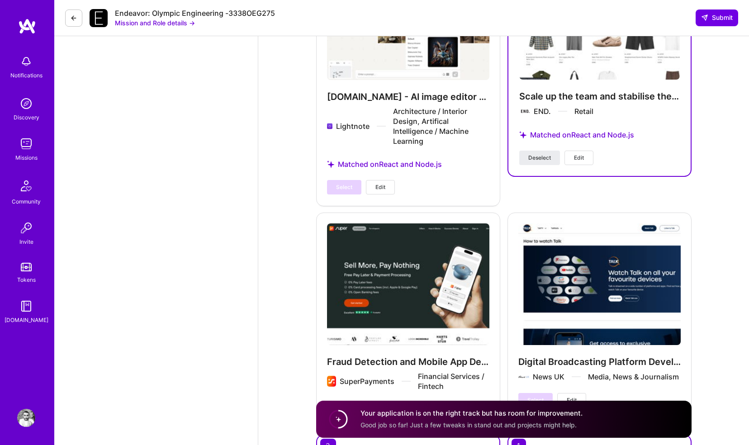
scroll to position [1324, 0]
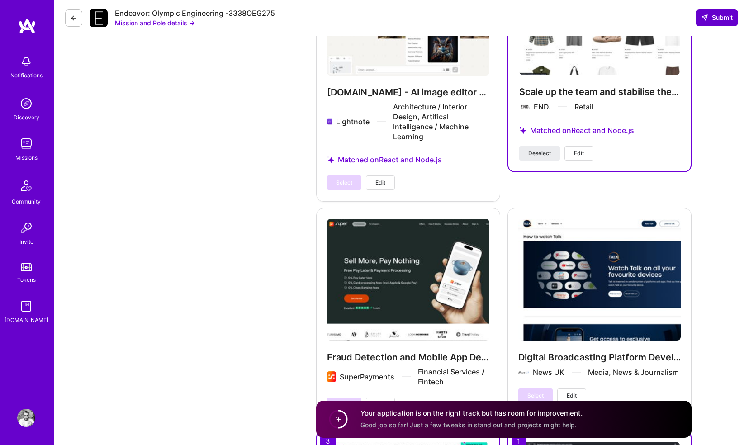
type input "90"
click at [715, 11] on button "Submit" at bounding box center [717, 18] width 43 height 16
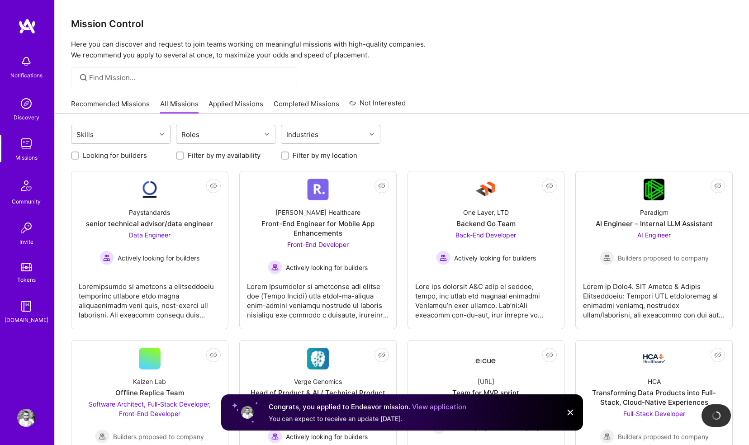
click at [19, 16] on div "Notifications Discovery Missions Community Invite Tokens [DOMAIN_NAME] Profile" at bounding box center [27, 222] width 54 height 445
click at [25, 25] on img at bounding box center [27, 26] width 18 height 16
